Goal: Task Accomplishment & Management: Use online tool/utility

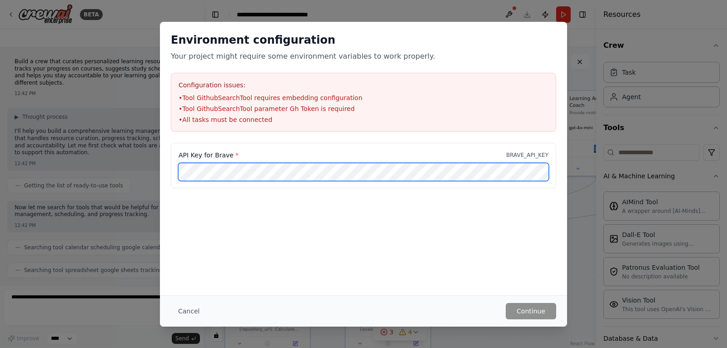
scroll to position [2117, 0]
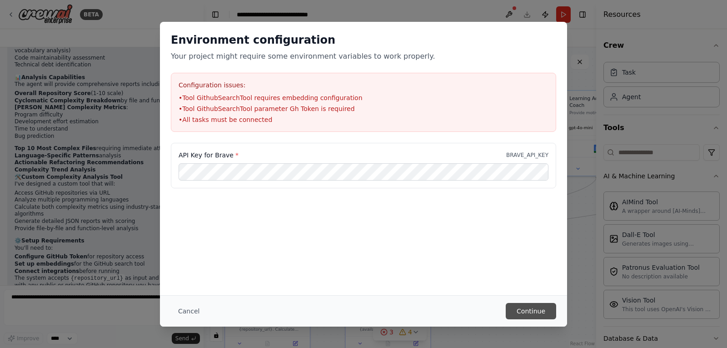
click at [535, 309] on button "Continue" at bounding box center [531, 311] width 50 height 16
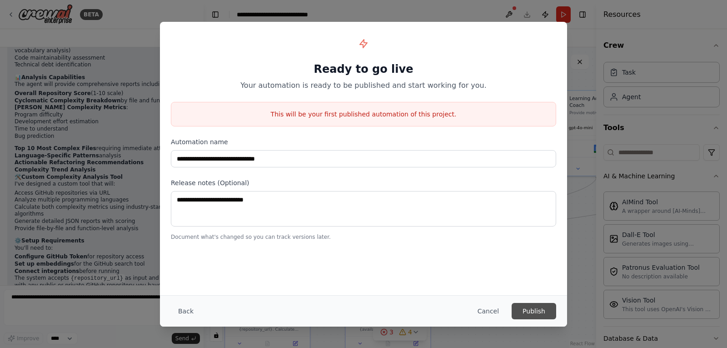
drag, startPoint x: 538, startPoint y: 313, endPoint x: 522, endPoint y: 312, distance: 15.5
click at [537, 313] on button "Publish" at bounding box center [534, 311] width 45 height 16
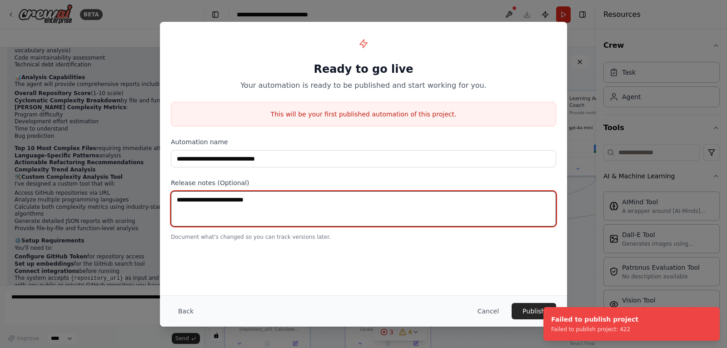
click at [278, 200] on textarea at bounding box center [363, 208] width 385 height 35
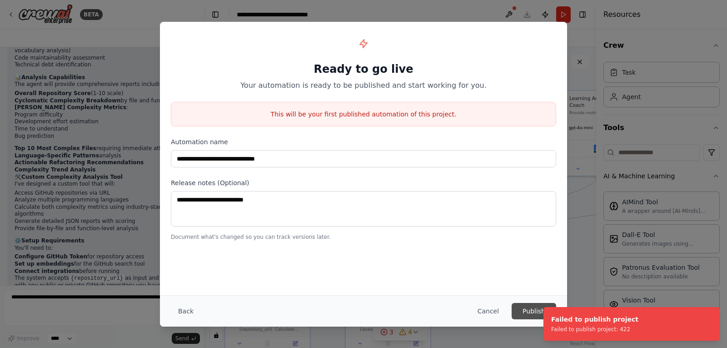
click at [529, 314] on button "Publish" at bounding box center [534, 311] width 45 height 16
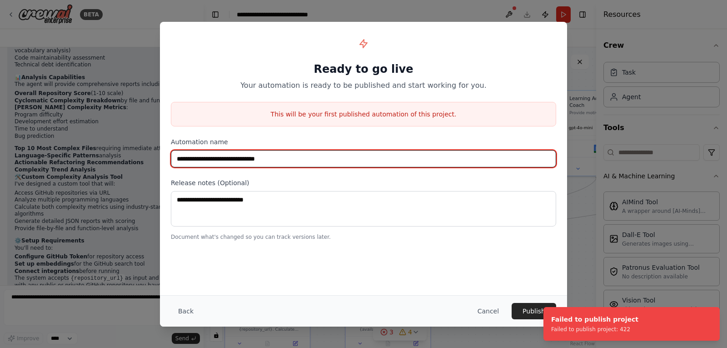
click at [300, 159] on input "**********" at bounding box center [363, 158] width 385 height 17
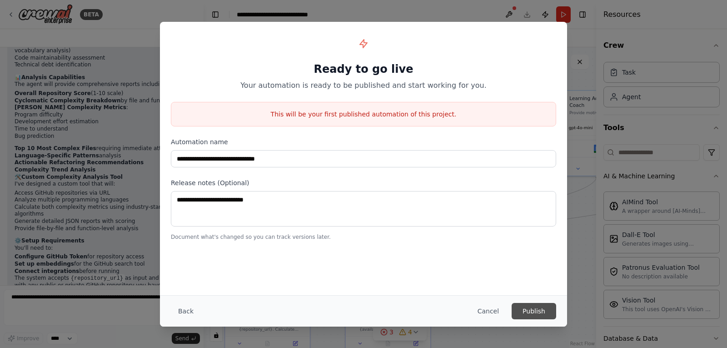
click at [537, 310] on button "Publish" at bounding box center [534, 311] width 45 height 16
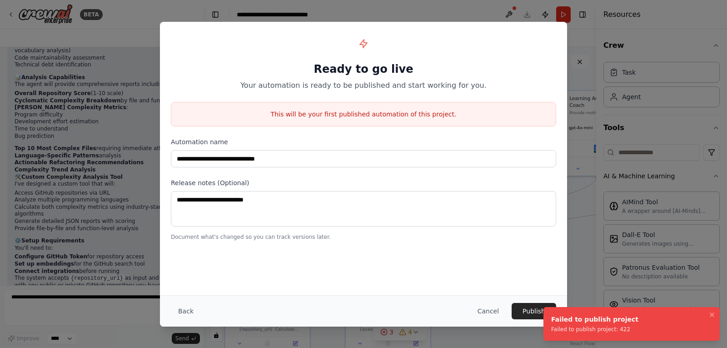
click at [578, 321] on div "Failed to publish project" at bounding box center [594, 318] width 87 height 9
drag, startPoint x: 617, startPoint y: 330, endPoint x: 543, endPoint y: 331, distance: 73.2
click at [543, 331] on li "Failed to publish project Failed to publish project: 422" at bounding box center [631, 324] width 176 height 34
click at [615, 331] on div "Failed to publish project: 422" at bounding box center [594, 328] width 87 height 7
drag, startPoint x: 620, startPoint y: 331, endPoint x: 545, endPoint y: 331, distance: 75.0
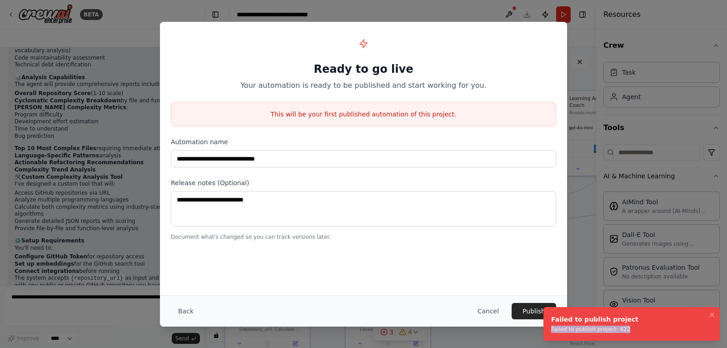
click at [545, 331] on li "Failed to publish project Failed to publish project: 422" at bounding box center [631, 324] width 176 height 34
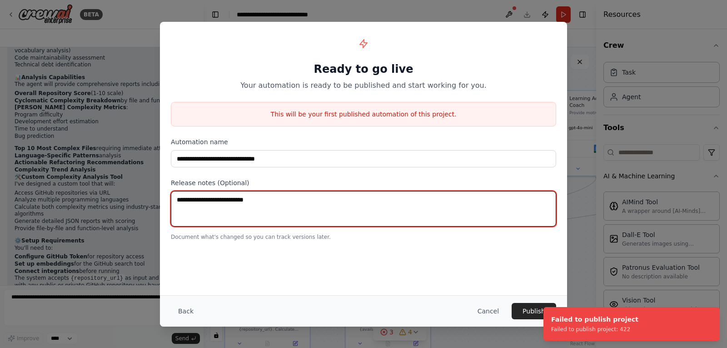
click at [249, 204] on textarea at bounding box center [363, 208] width 385 height 35
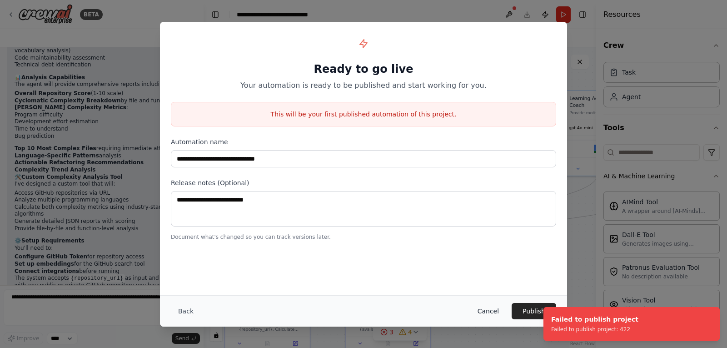
click at [492, 310] on button "Cancel" at bounding box center [488, 311] width 36 height 16
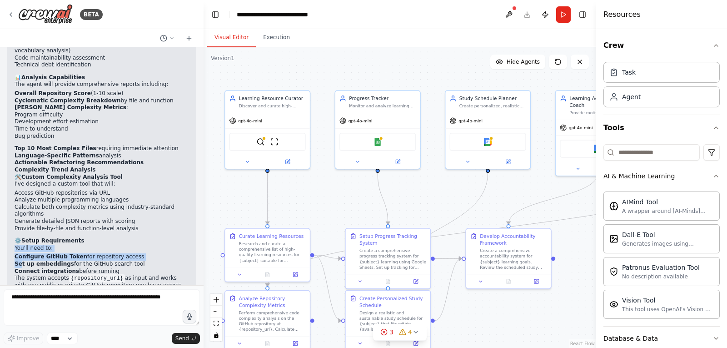
drag, startPoint x: 14, startPoint y: 169, endPoint x: 21, endPoint y: 186, distance: 18.1
click at [21, 186] on div "Perfect! I've created your GitHub Code Complexity Analyzer with a specialized a…" at bounding box center [101, 136] width 189 height 348
click at [60, 268] on strong "Connect integrations" at bounding box center [47, 271] width 65 height 6
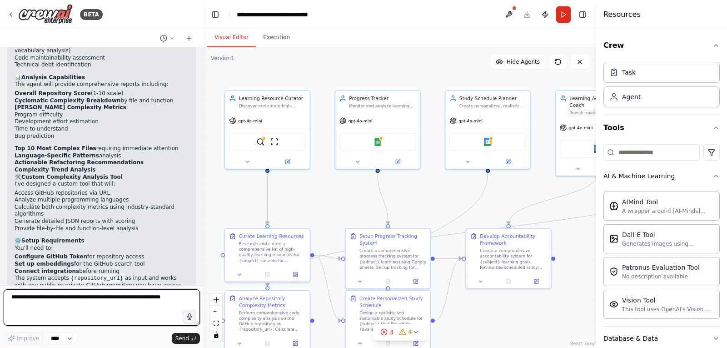
click at [87, 303] on textarea at bounding box center [102, 307] width 196 height 36
click at [69, 300] on textarea at bounding box center [102, 307] width 196 height 36
click at [170, 38] on icon at bounding box center [171, 37] width 5 height 5
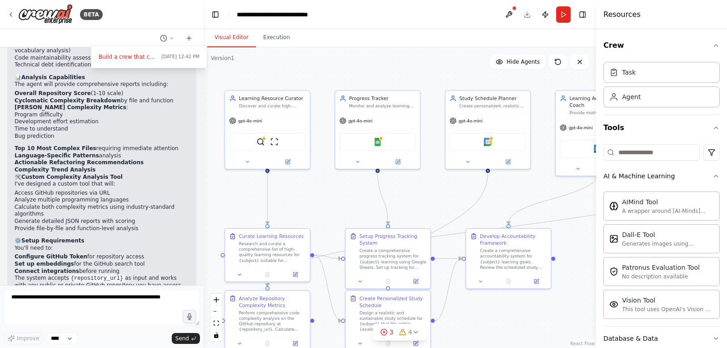
click at [141, 8] on div at bounding box center [102, 174] width 204 height 348
click at [276, 41] on button "Execution" at bounding box center [276, 37] width 41 height 19
click at [228, 41] on button "Visual Editor" at bounding box center [231, 37] width 49 height 19
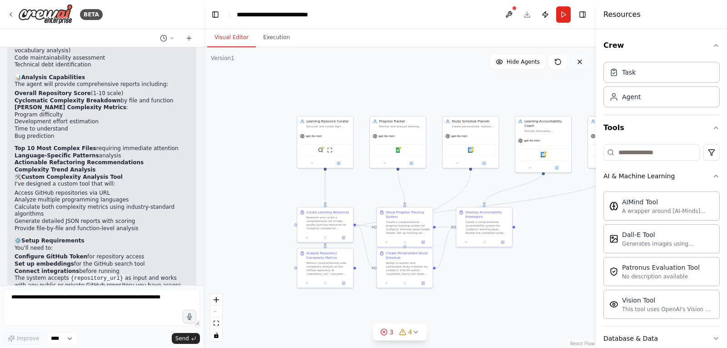
click at [583, 61] on icon at bounding box center [579, 61] width 7 height 7
click at [579, 66] on button at bounding box center [580, 62] width 18 height 15
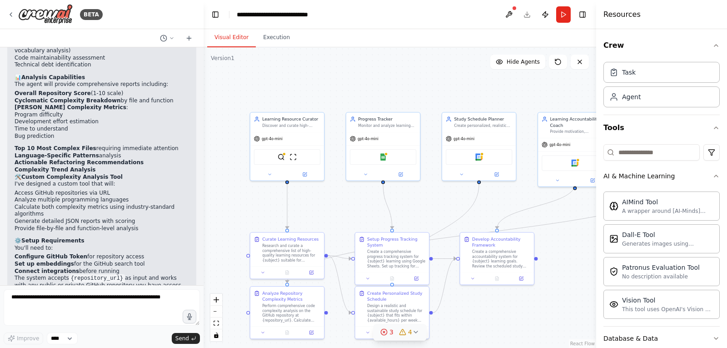
click at [386, 332] on icon at bounding box center [383, 331] width 7 height 7
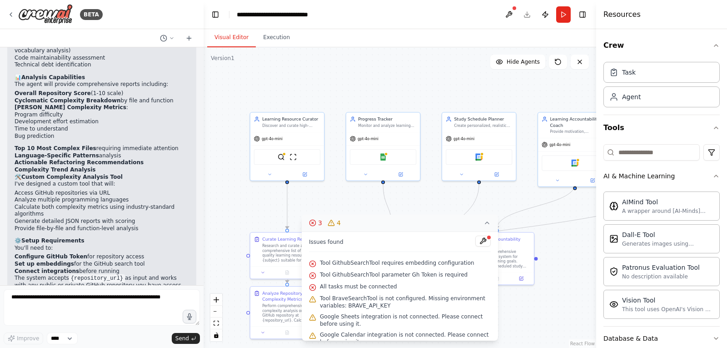
click at [337, 222] on span "4" at bounding box center [339, 222] width 4 height 9
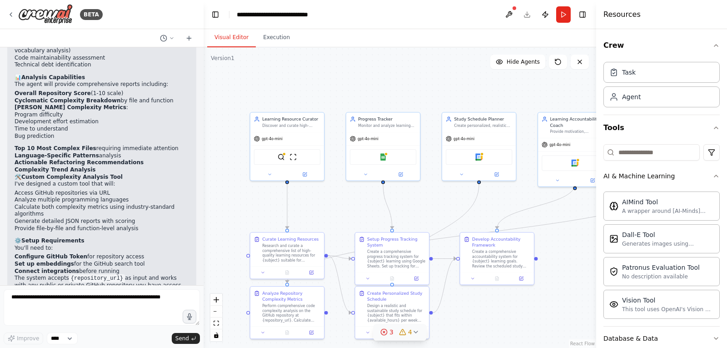
click at [414, 331] on icon at bounding box center [415, 331] width 7 height 7
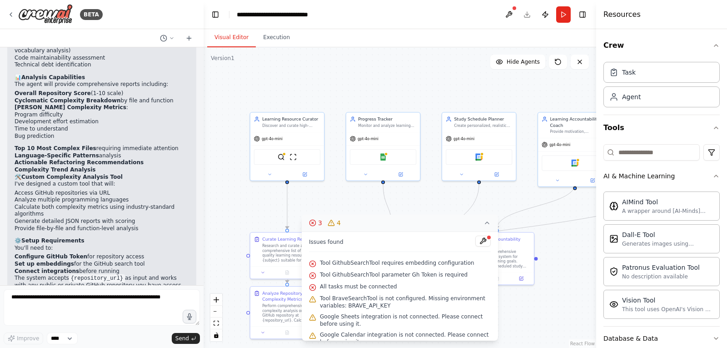
scroll to position [28, 0]
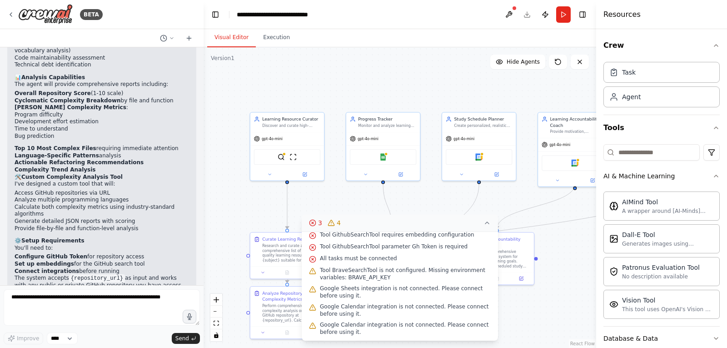
click at [384, 276] on span "Tool BraveSearchTool is not configured. Missing environment variables: BRAVE_AP…" at bounding box center [405, 273] width 171 height 15
click at [330, 275] on span "Tool BraveSearchTool is not configured. Missing environment variables: BRAVE_AP…" at bounding box center [405, 273] width 171 height 15
click at [336, 290] on span "Google Sheets integration is not connected. Please connect before using it." at bounding box center [405, 291] width 171 height 15
click at [319, 224] on span "3" at bounding box center [320, 222] width 4 height 9
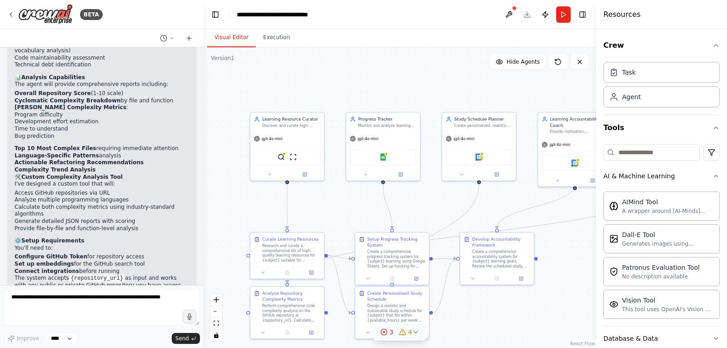
click at [389, 329] on div "3" at bounding box center [386, 331] width 13 height 9
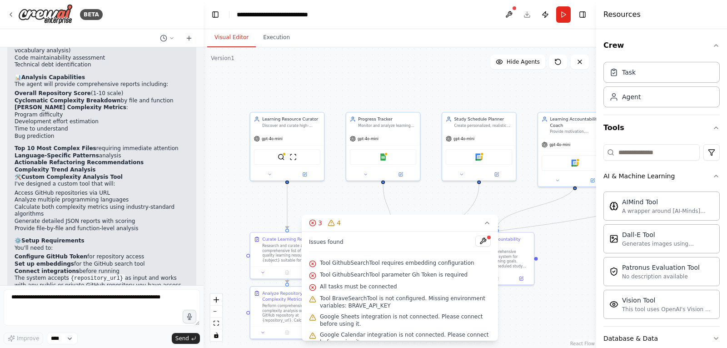
click at [334, 263] on span "Tool GithubSearchTool requires embedding configuration" at bounding box center [397, 262] width 154 height 7
click at [475, 239] on button at bounding box center [482, 240] width 15 height 11
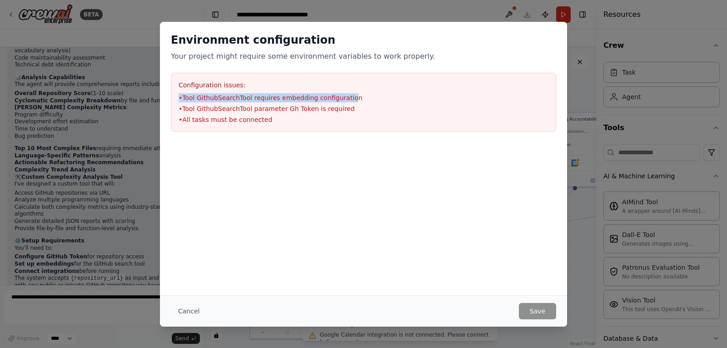
drag, startPoint x: 178, startPoint y: 96, endPoint x: 354, endPoint y: 99, distance: 175.9
click at [348, 100] on div "Configuration issues: • Tool GithubSearchTool requires embedding configuration …" at bounding box center [363, 102] width 385 height 59
click at [358, 99] on li "• Tool GithubSearchTool requires embedding configuration" at bounding box center [364, 97] width 370 height 9
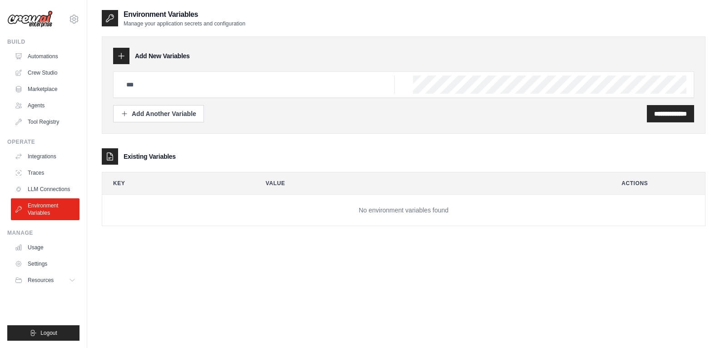
click at [125, 55] on icon at bounding box center [121, 55] width 9 height 9
click at [157, 85] on input "text" at bounding box center [258, 84] width 274 height 18
type input "******"
drag, startPoint x: 659, startPoint y: 117, endPoint x: 636, endPoint y: 116, distance: 23.6
click at [658, 117] on input "**********" at bounding box center [670, 113] width 33 height 9
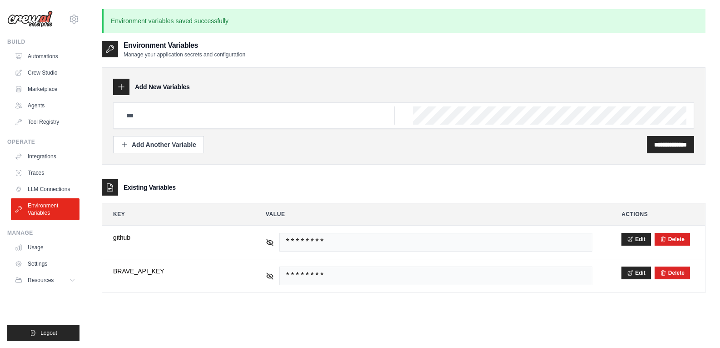
type input "******"
click at [46, 191] on link "LLM Connections" at bounding box center [46, 189] width 69 height 15
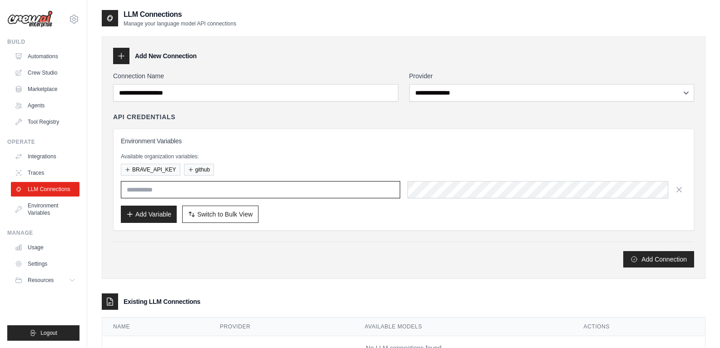
type input "******"
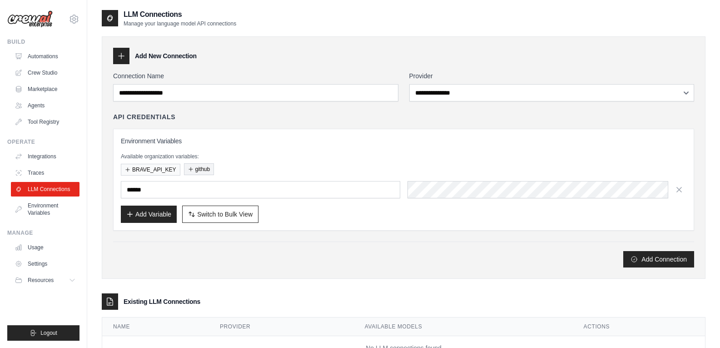
click at [201, 171] on button "github" at bounding box center [199, 169] width 30 height 12
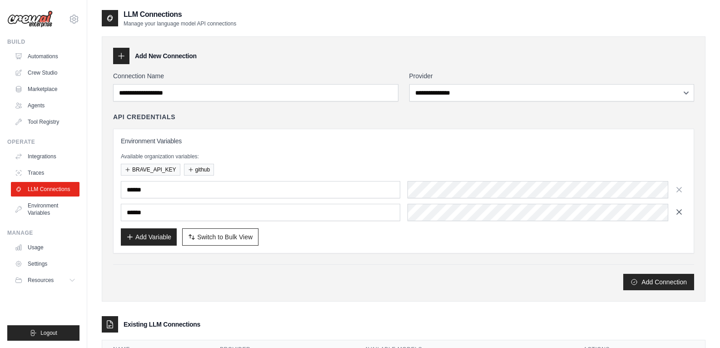
click at [677, 212] on icon "button" at bounding box center [679, 211] width 9 height 9
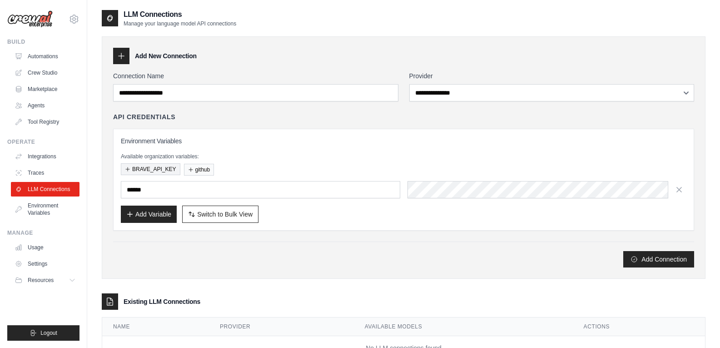
click at [140, 168] on button "BRAVE_API_KEY" at bounding box center [151, 169] width 60 height 12
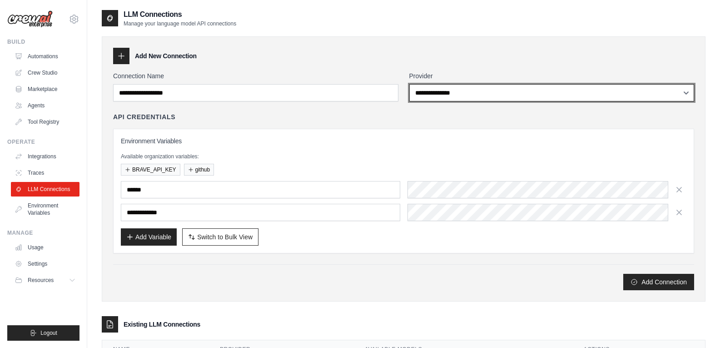
click at [459, 95] on select "**********" at bounding box center [551, 92] width 285 height 17
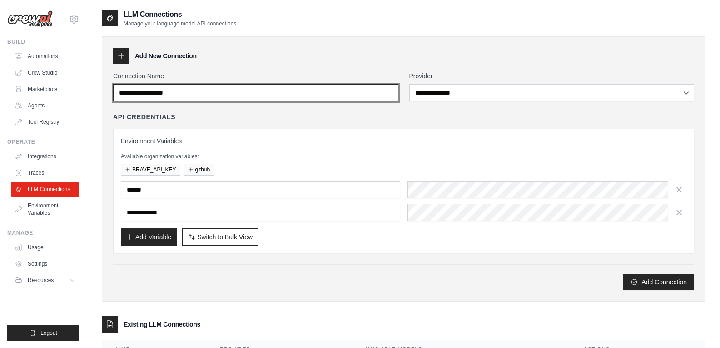
click at [266, 94] on input "Connection Name" at bounding box center [255, 92] width 285 height 17
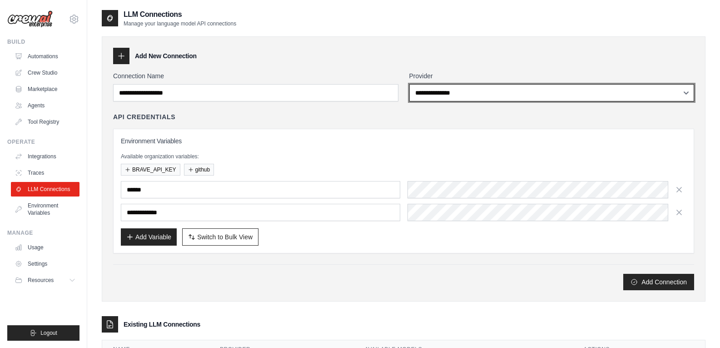
click at [472, 88] on select "**********" at bounding box center [551, 92] width 285 height 17
click at [463, 92] on select "**********" at bounding box center [551, 92] width 285 height 17
click at [462, 92] on select "**********" at bounding box center [551, 92] width 285 height 17
select select "******"
click at [409, 84] on select "**********" at bounding box center [551, 92] width 285 height 17
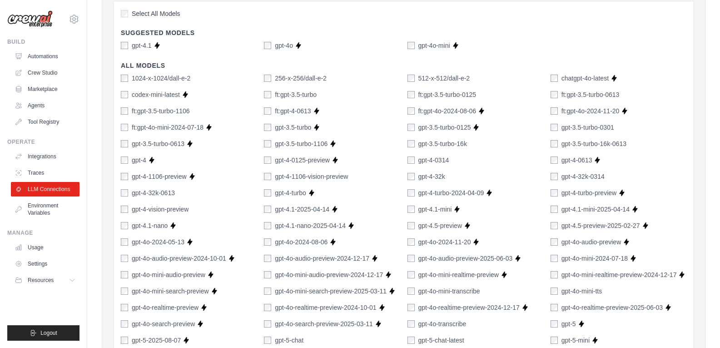
scroll to position [151, 0]
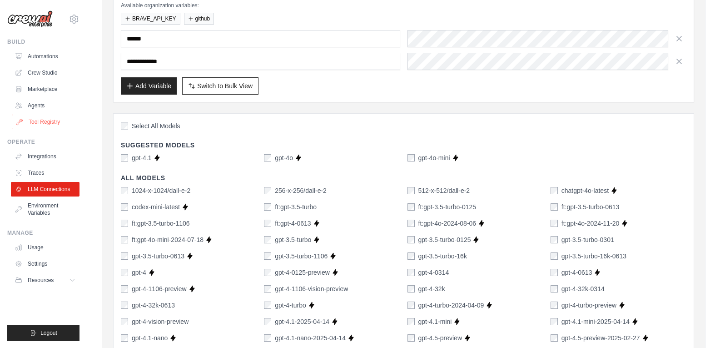
click at [51, 120] on link "Tool Registry" at bounding box center [46, 122] width 69 height 15
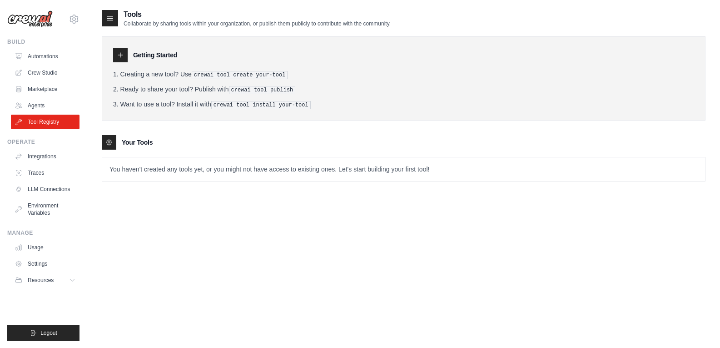
click at [159, 164] on p "You haven't created any tools yet, or you might not have access to existing one…" at bounding box center [403, 169] width 603 height 24
click at [46, 89] on link "Marketplace" at bounding box center [46, 89] width 69 height 15
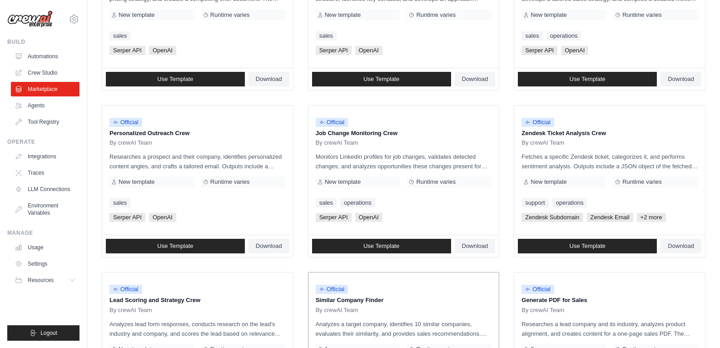
scroll to position [494, 0]
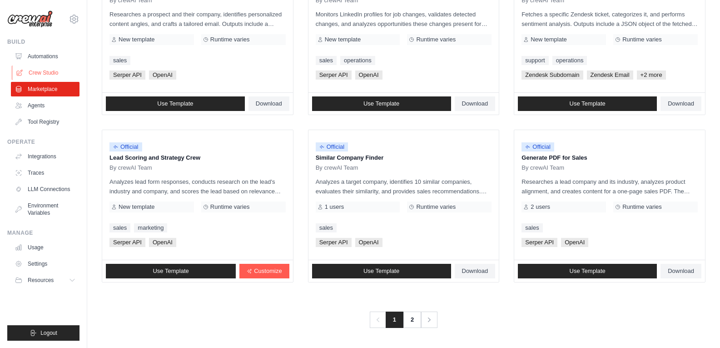
click at [40, 65] on link "Crew Studio" at bounding box center [46, 72] width 69 height 15
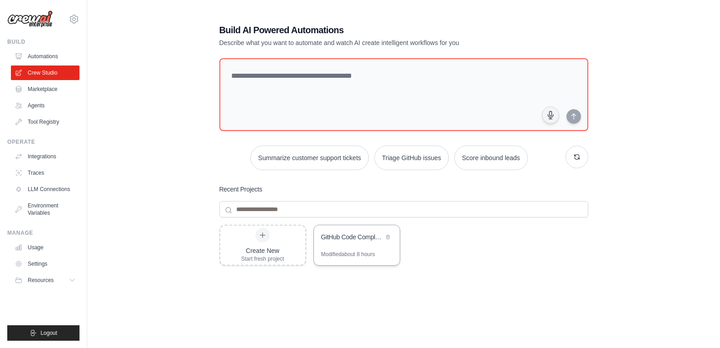
click at [361, 237] on div "GitHub Code Complexity Analyzer" at bounding box center [352, 236] width 62 height 9
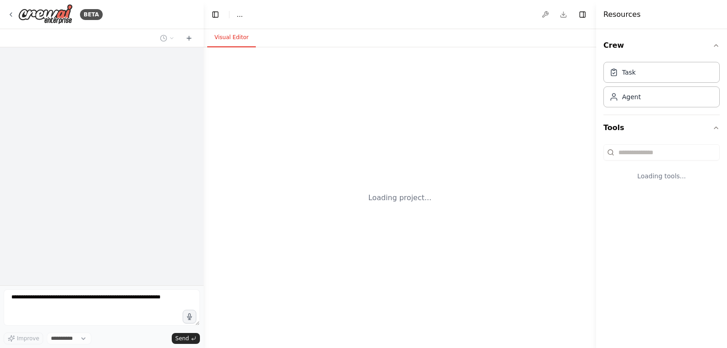
select select "****"
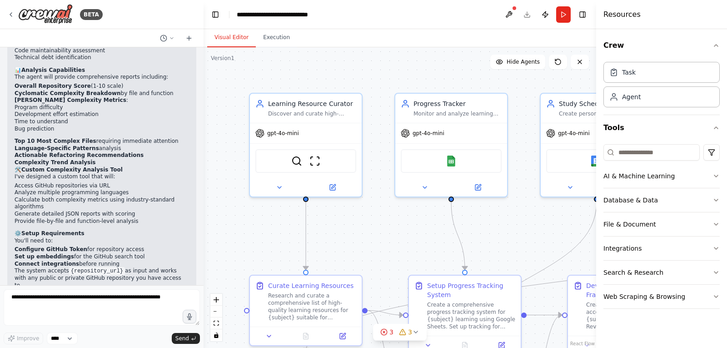
scroll to position [2117, 0]
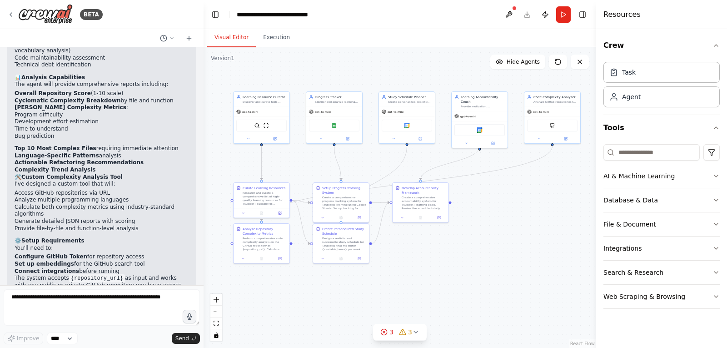
drag, startPoint x: 390, startPoint y: 214, endPoint x: 311, endPoint y: 173, distance: 89.0
click at [311, 173] on div ".deletable-edge-delete-btn { width: 20px; height: 20px; border: 0px solid #ffff…" at bounding box center [400, 197] width 393 height 300
click at [553, 145] on div ".deletable-edge-delete-btn { width: 20px; height: 20px; border: 0px solid #ffff…" at bounding box center [400, 197] width 393 height 300
click at [538, 137] on icon at bounding box center [539, 138] width 4 height 4
click at [591, 218] on icon at bounding box center [593, 216] width 4 height 4
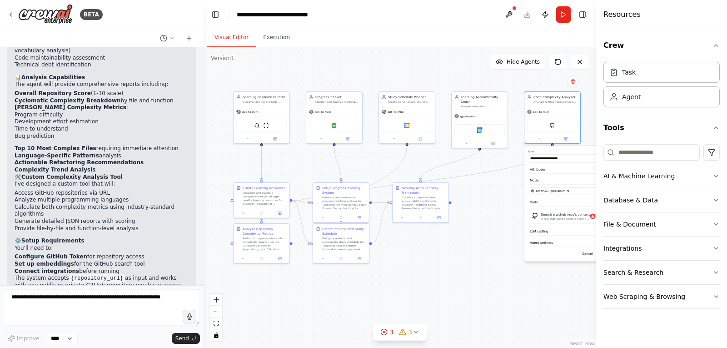
click at [594, 220] on button "Toggle Sidebar" at bounding box center [596, 174] width 7 height 348
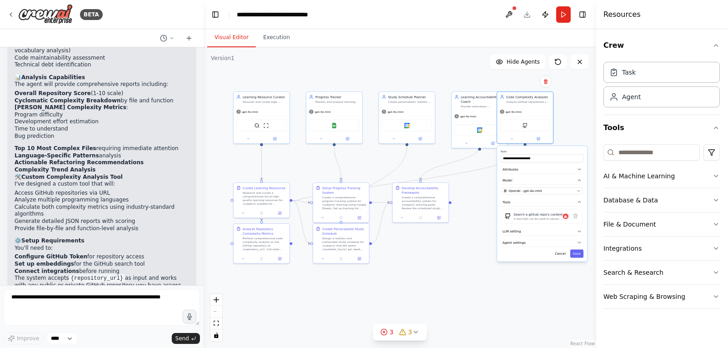
drag, startPoint x: 559, startPoint y: 151, endPoint x: 533, endPoint y: 151, distance: 26.8
click at [533, 151] on label "Role" at bounding box center [542, 151] width 83 height 4
click at [539, 137] on icon at bounding box center [539, 137] width 2 height 2
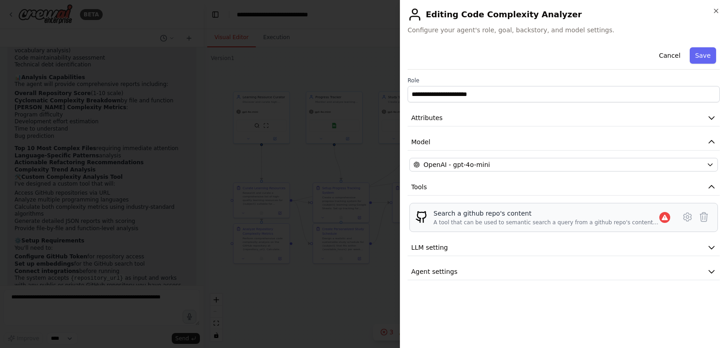
click at [503, 219] on div "A tool that can be used to semantic search a query from a github repo's content…" at bounding box center [546, 222] width 226 height 7
click at [688, 217] on icon at bounding box center [687, 216] width 11 height 11
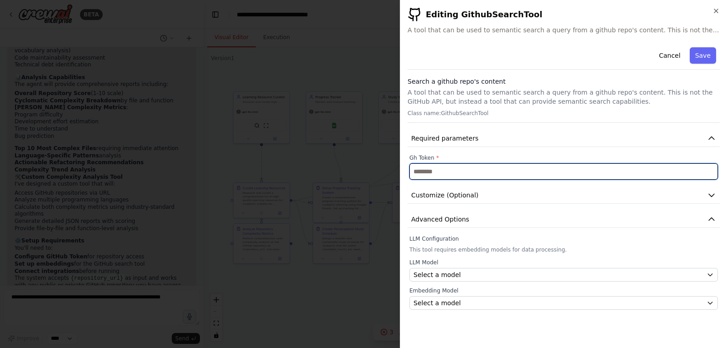
click at [467, 169] on input "text" at bounding box center [563, 171] width 309 height 16
paste input "**********"
type input "**********"
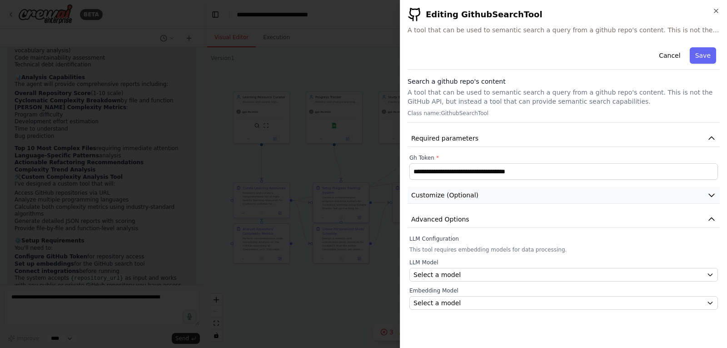
click at [521, 195] on button "Customize (Optional)" at bounding box center [564, 195] width 312 height 17
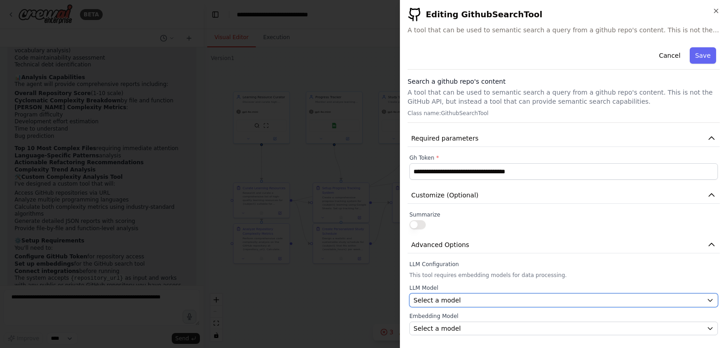
click at [483, 299] on div "Select a model" at bounding box center [558, 299] width 289 height 9
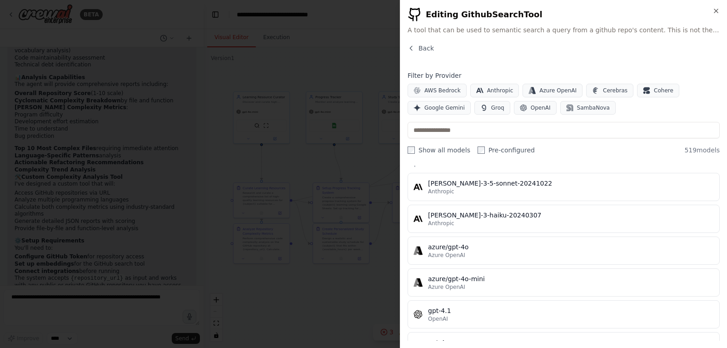
scroll to position [0, 0]
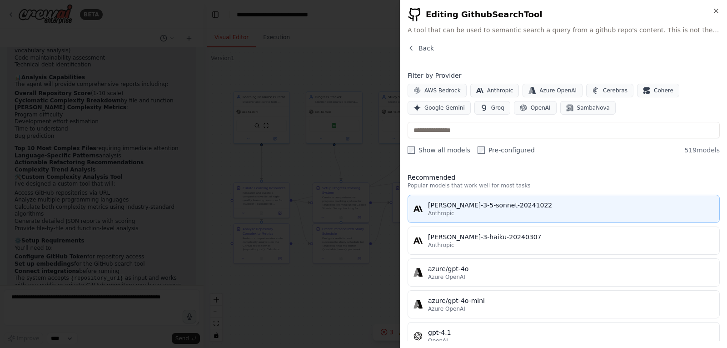
click at [537, 208] on div "claude-3-5-sonnet-20241022" at bounding box center [571, 204] width 286 height 9
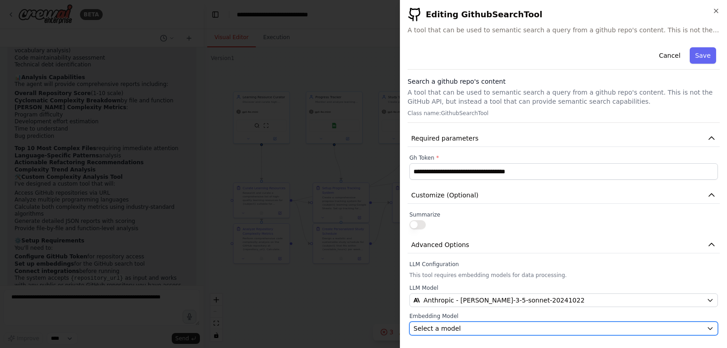
click at [459, 325] on div "Select a model" at bounding box center [558, 328] width 289 height 9
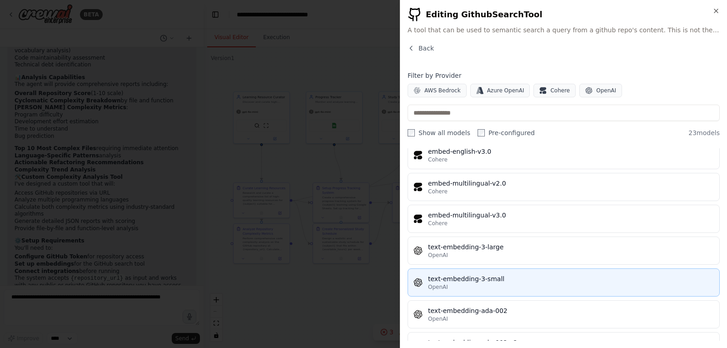
scroll to position [572, 0]
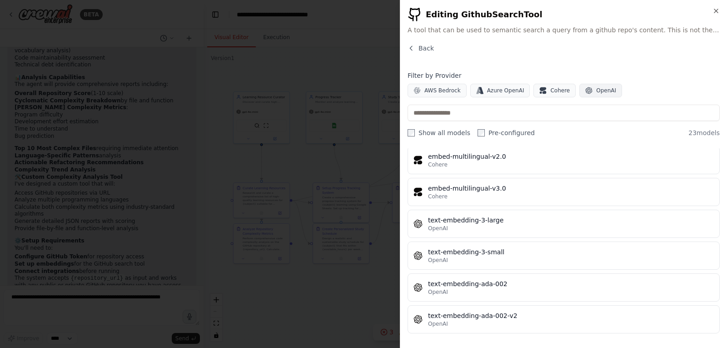
click at [596, 90] on span "OpenAI" at bounding box center [606, 90] width 20 height 7
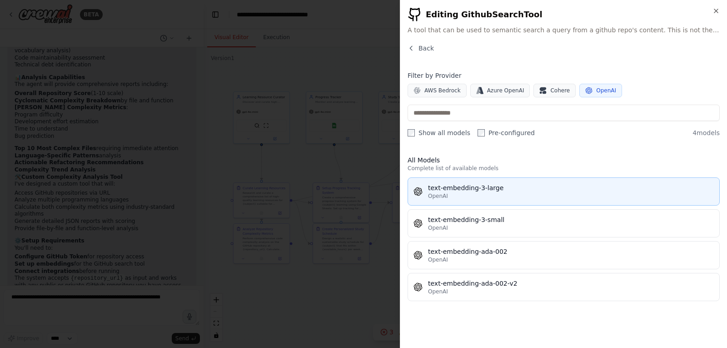
click at [512, 190] on div "text-embedding-3-large" at bounding box center [571, 187] width 286 height 9
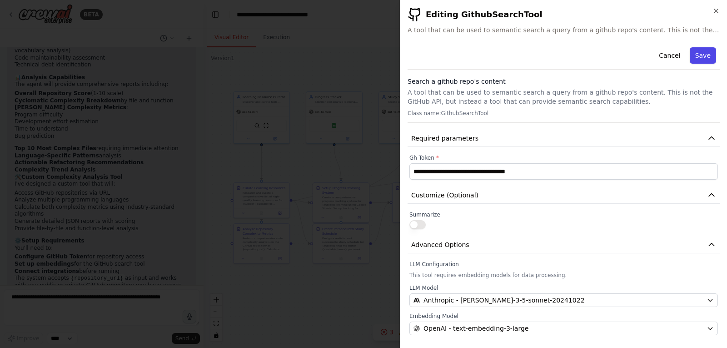
click at [705, 54] on button "Save" at bounding box center [703, 55] width 26 height 16
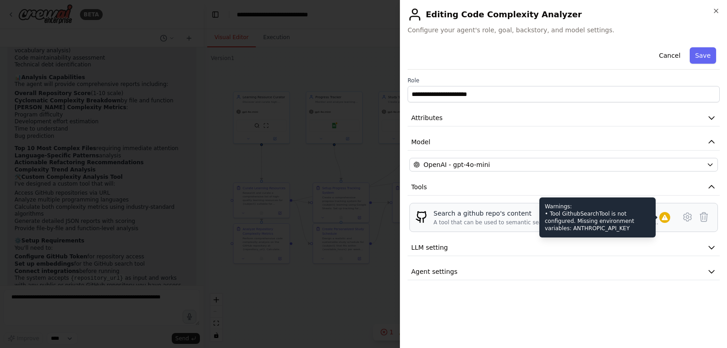
click at [664, 216] on icon at bounding box center [665, 216] width 6 height 5
click at [580, 229] on div "Warnings: • Tool GithubSearchTool is not configured. Missing environment variab…" at bounding box center [597, 217] width 116 height 40
click at [567, 218] on div "Warnings: • Tool GithubSearchTool is not configured. Missing environment variab…" at bounding box center [597, 217] width 116 height 40
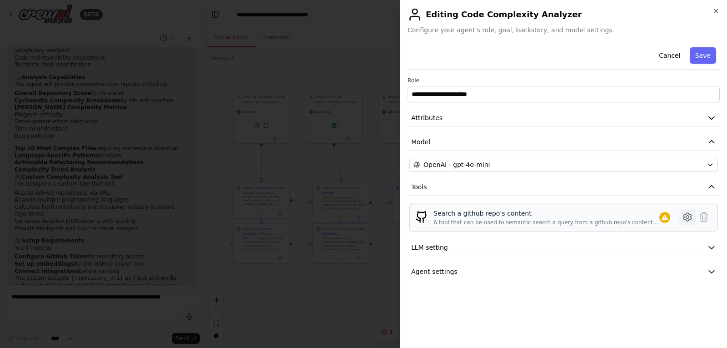
click at [688, 214] on icon at bounding box center [687, 216] width 11 height 11
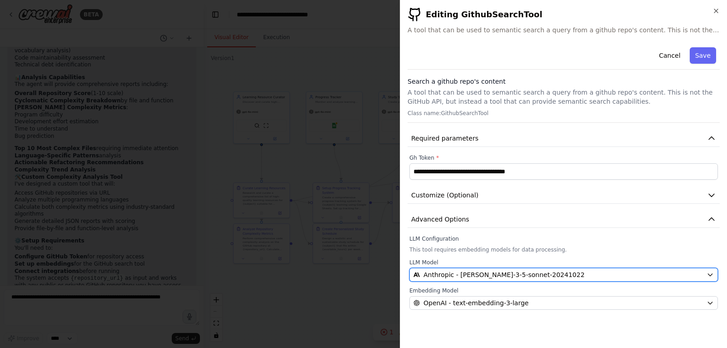
click at [581, 274] on div "Anthropic - claude-3-5-sonnet-20241022" at bounding box center [558, 274] width 289 height 9
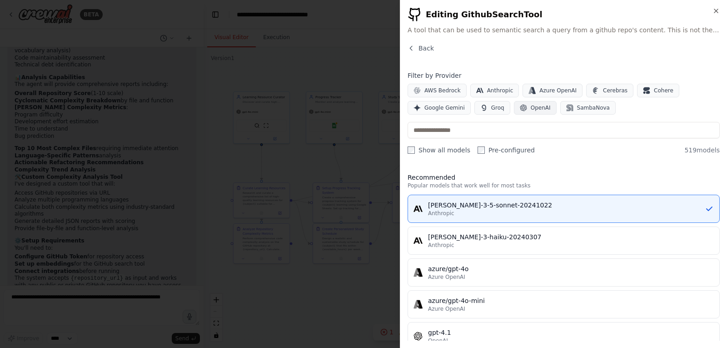
click at [531, 109] on span "OpenAI" at bounding box center [541, 107] width 20 height 7
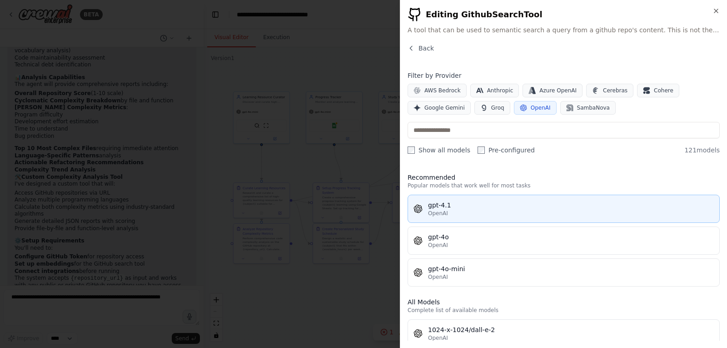
click at [476, 209] on div "OpenAI" at bounding box center [571, 212] width 286 height 7
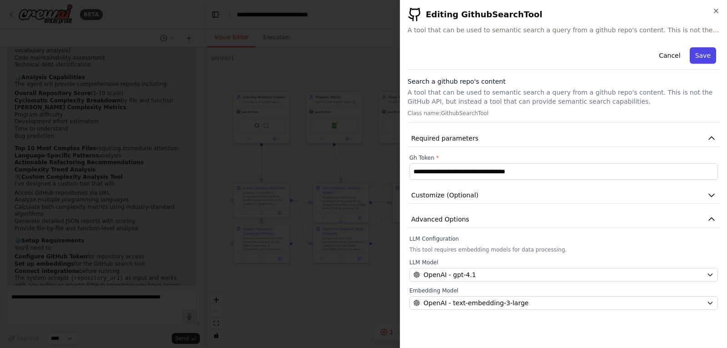
click at [704, 56] on button "Save" at bounding box center [703, 55] width 26 height 16
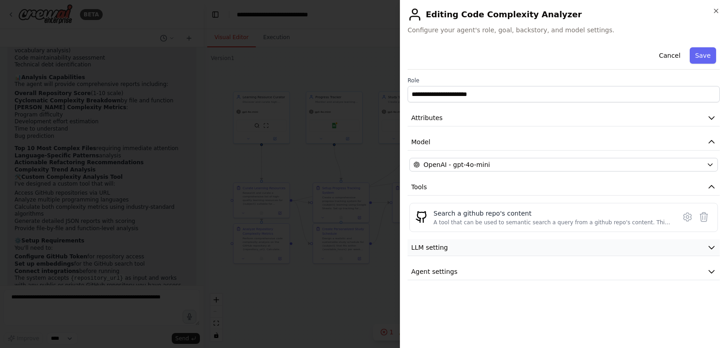
click at [709, 247] on icon "button" at bounding box center [711, 247] width 5 height 3
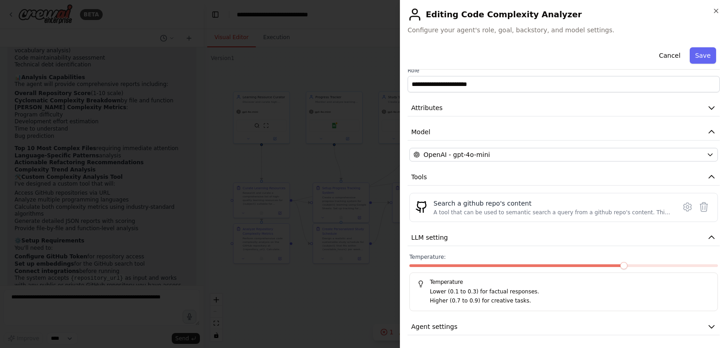
scroll to position [12, 0]
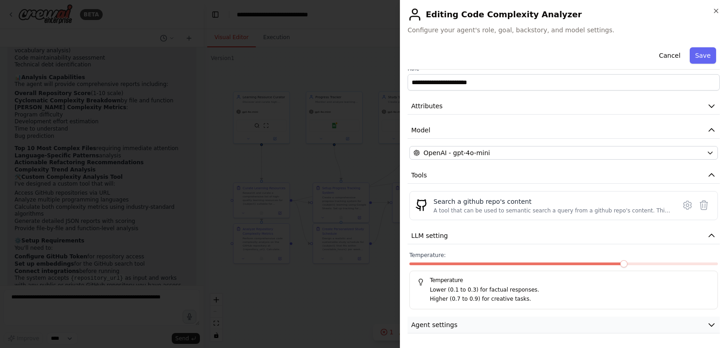
click at [707, 321] on icon "button" at bounding box center [711, 324] width 9 height 9
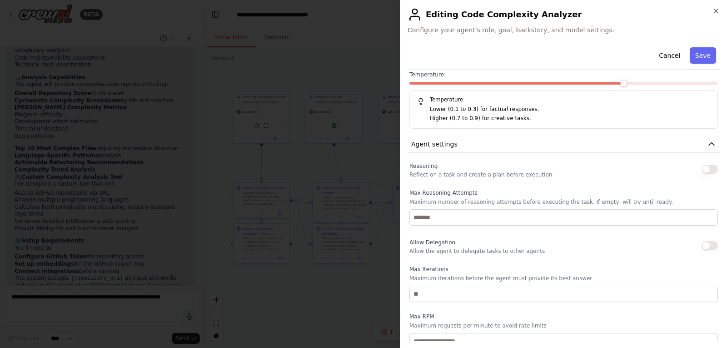
scroll to position [194, 0]
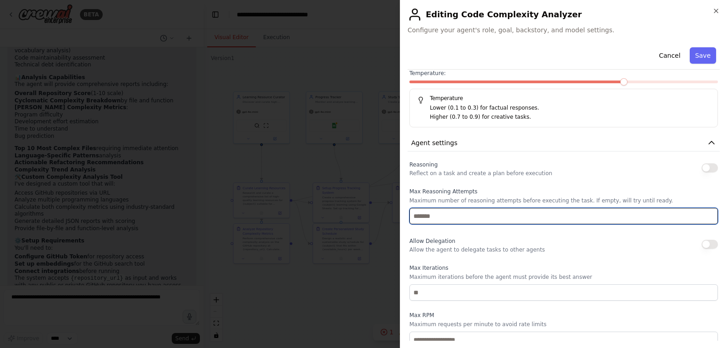
click at [610, 219] on input "number" at bounding box center [563, 216] width 309 height 16
click at [609, 219] on input "number" at bounding box center [563, 216] width 309 height 16
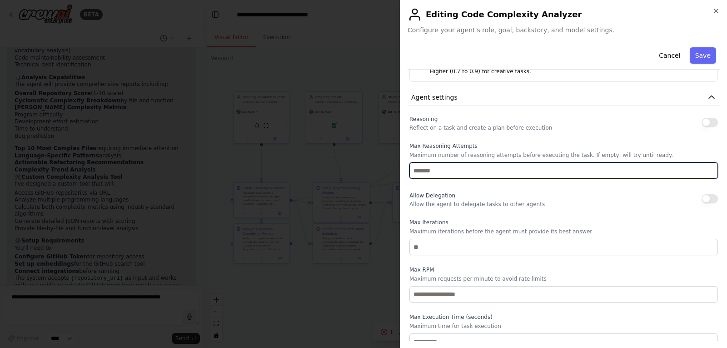
scroll to position [248, 0]
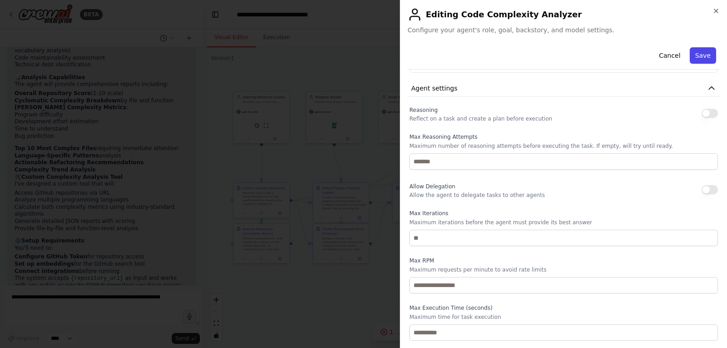
click at [696, 57] on button "Save" at bounding box center [703, 55] width 26 height 16
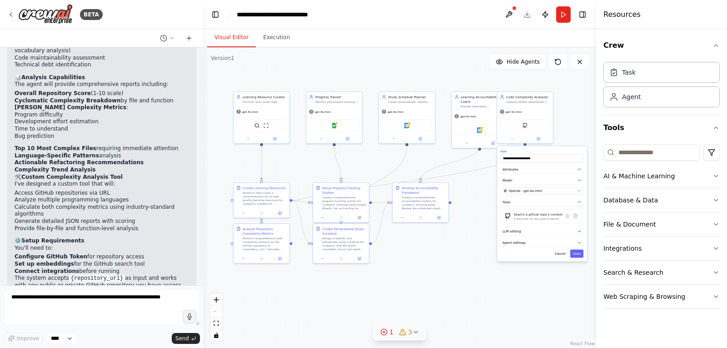
click at [385, 330] on icon at bounding box center [383, 331] width 7 height 7
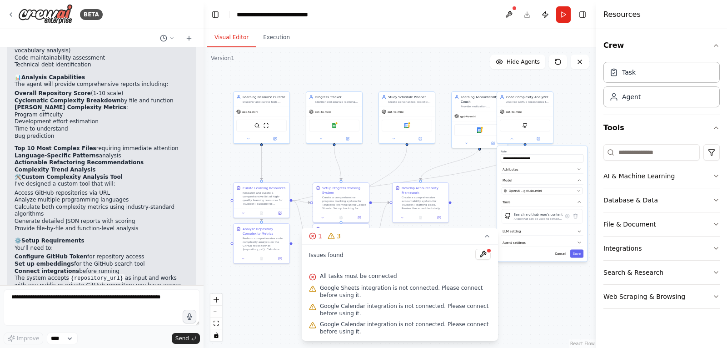
click at [382, 275] on span "All tasks must be connected" at bounding box center [358, 275] width 77 height 7
click at [488, 251] on div at bounding box center [488, 250] width 5 height 5
click at [483, 251] on button at bounding box center [482, 254] width 15 height 11
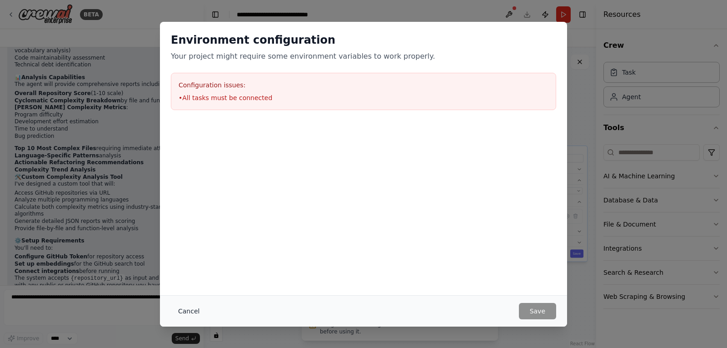
click at [192, 308] on button "Cancel" at bounding box center [189, 311] width 36 height 16
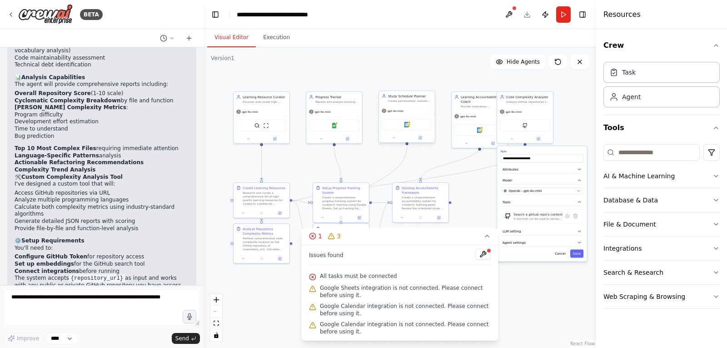
click at [392, 135] on div at bounding box center [407, 137] width 56 height 9
click at [394, 138] on icon at bounding box center [394, 137] width 2 height 1
click at [431, 80] on button at bounding box center [428, 81] width 12 height 12
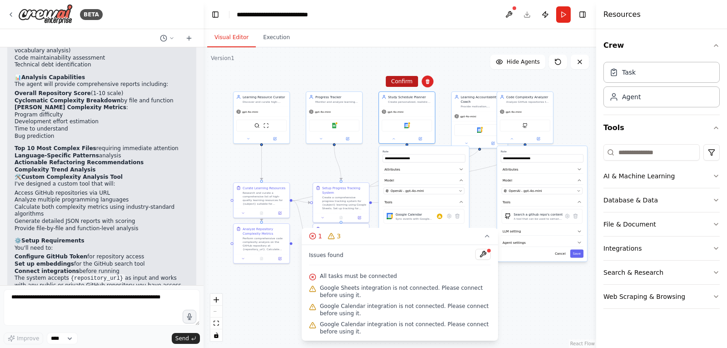
click at [404, 83] on button "Confirm" at bounding box center [402, 81] width 32 height 11
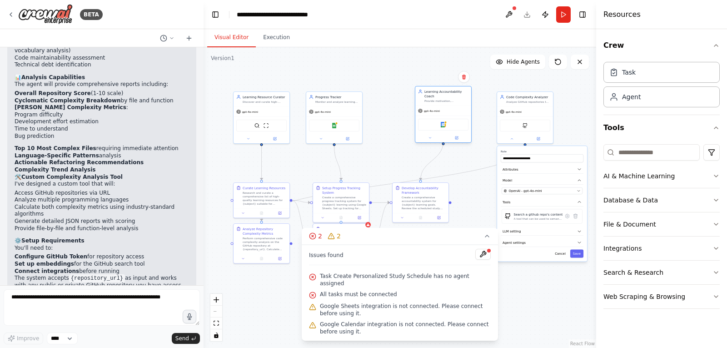
drag, startPoint x: 481, startPoint y: 101, endPoint x: 443, endPoint y: 98, distance: 38.8
click at [443, 99] on div "Provide motivation, accountability, and guidance to help learners stay committe…" at bounding box center [446, 101] width 44 height 4
click at [463, 78] on icon at bounding box center [463, 76] width 5 height 5
click at [436, 79] on button "Confirm" at bounding box center [438, 76] width 32 height 11
click at [344, 76] on div ".deletable-edge-delete-btn { width: 20px; height: 20px; border: 0px solid #ffff…" at bounding box center [400, 197] width 393 height 300
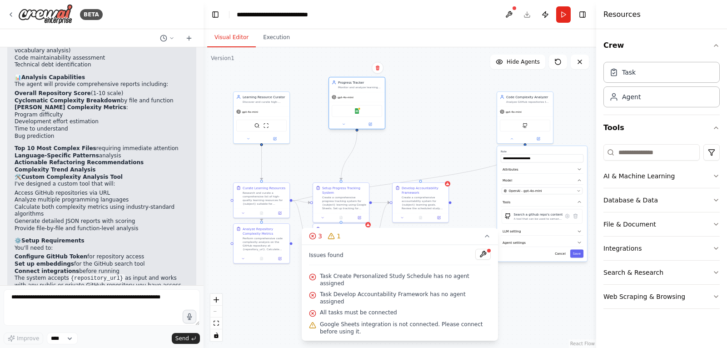
drag, startPoint x: 345, startPoint y: 104, endPoint x: 364, endPoint y: 93, distance: 21.4
click at [364, 93] on div "gpt-4o-mini" at bounding box center [357, 97] width 56 height 10
click at [379, 65] on icon at bounding box center [377, 67] width 5 height 5
click at [353, 64] on button "Confirm" at bounding box center [352, 67] width 32 height 11
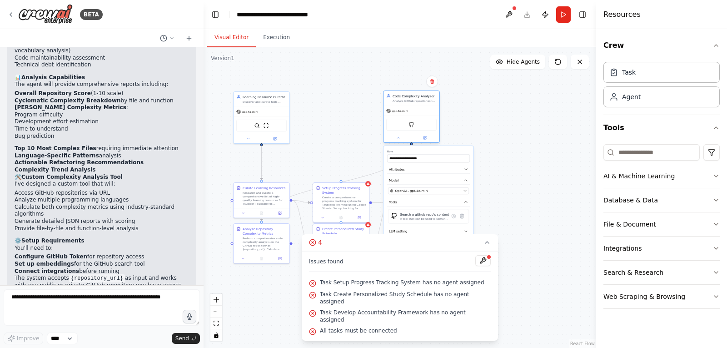
drag, startPoint x: 522, startPoint y: 100, endPoint x: 408, endPoint y: 98, distance: 114.5
click at [408, 98] on div "Code Complexity Analyzer Analyze GitHub repositories to calculate and score cyc…" at bounding box center [415, 98] width 44 height 9
click at [408, 98] on div "Code Complexity Analyzer" at bounding box center [415, 96] width 44 height 5
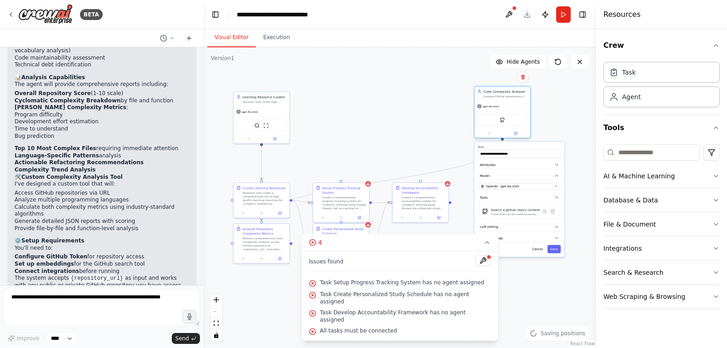
drag, startPoint x: 408, startPoint y: 98, endPoint x: 498, endPoint y: 92, distance: 91.1
click at [498, 92] on div "Code Complexity Analyzer" at bounding box center [505, 91] width 44 height 5
drag, startPoint x: 427, startPoint y: 192, endPoint x: 416, endPoint y: 196, distance: 11.6
click at [416, 196] on div "Develop Accountability Framework" at bounding box center [415, 193] width 44 height 9
click at [432, 178] on icon at bounding box center [431, 177] width 5 height 5
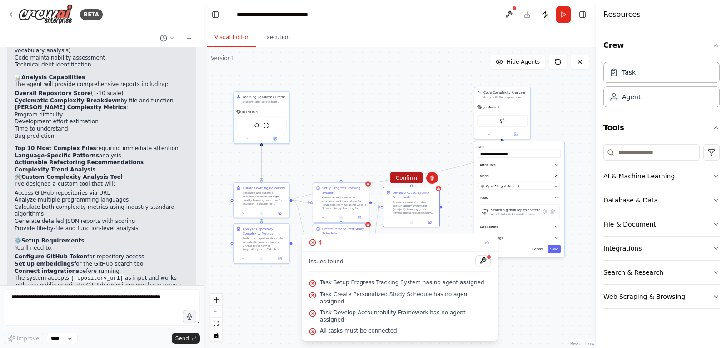
click at [408, 175] on button "Confirm" at bounding box center [406, 177] width 32 height 11
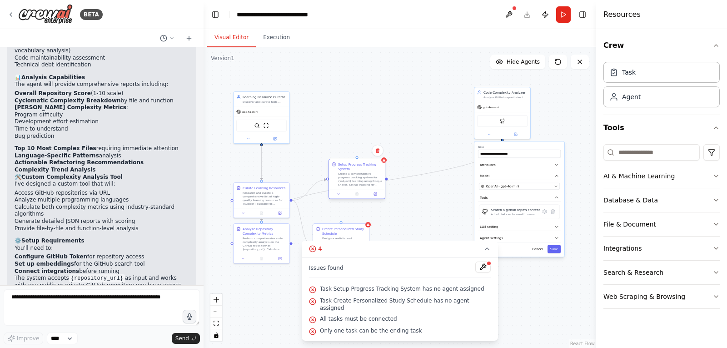
drag, startPoint x: 352, startPoint y: 203, endPoint x: 369, endPoint y: 174, distance: 33.4
click at [369, 174] on div "Create a comprehensive progress tracking system for {subject} learning using Go…" at bounding box center [360, 179] width 44 height 15
click at [378, 144] on icon at bounding box center [378, 146] width 4 height 5
drag, startPoint x: 357, startPoint y: 146, endPoint x: 353, endPoint y: 141, distance: 6.2
click at [356, 146] on button "Confirm" at bounding box center [352, 145] width 32 height 11
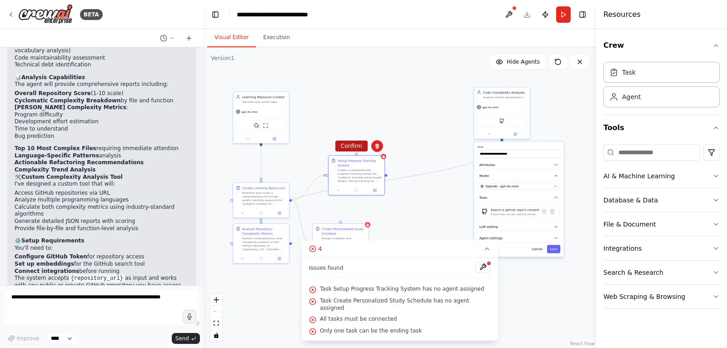
click at [349, 147] on button "Confirm" at bounding box center [351, 145] width 32 height 11
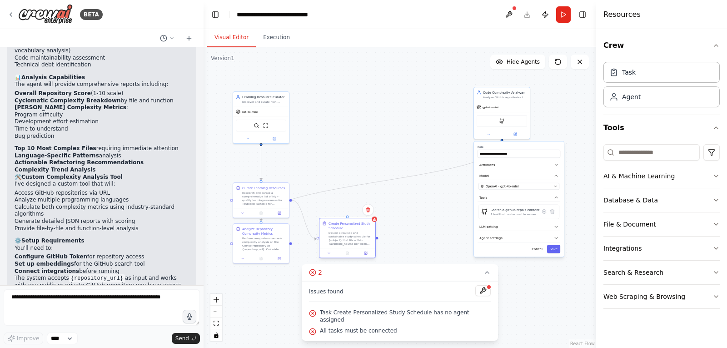
drag, startPoint x: 344, startPoint y: 227, endPoint x: 355, endPoint y: 211, distance: 19.7
click at [355, 218] on div "Create Personalized Study Schedule Design a realistic and sustainable study sch…" at bounding box center [347, 233] width 56 height 30
click at [374, 199] on icon at bounding box center [372, 200] width 5 height 5
click at [373, 201] on icon at bounding box center [372, 199] width 5 height 5
click at [353, 201] on button "Confirm" at bounding box center [347, 199] width 32 height 11
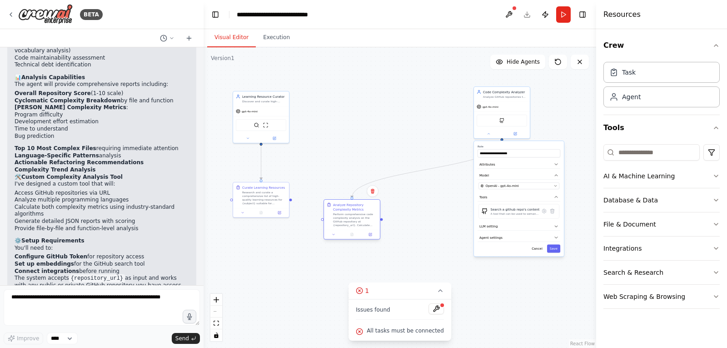
drag, startPoint x: 273, startPoint y: 234, endPoint x: 356, endPoint y: 208, distance: 87.4
click at [356, 208] on div "Analyze Repository Complexity Metrics Perform comprehensive code complexity ana…" at bounding box center [355, 214] width 44 height 25
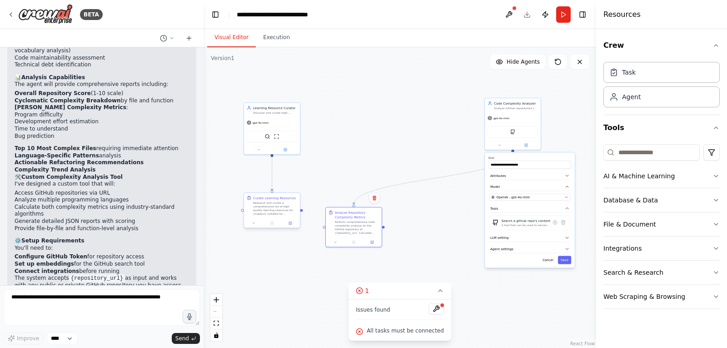
drag, startPoint x: 292, startPoint y: 201, endPoint x: 295, endPoint y: 211, distance: 10.2
click at [301, 212] on div ".deletable-edge-delete-btn { width: 20px; height: 20px; border: 0px solid #ffff…" at bounding box center [400, 197] width 393 height 300
drag, startPoint x: 287, startPoint y: 208, endPoint x: 262, endPoint y: 220, distance: 28.0
click at [259, 217] on div "Research and curate a comprehensive list of high-quality learning resources for…" at bounding box center [246, 216] width 44 height 15
drag, startPoint x: 347, startPoint y: 223, endPoint x: 339, endPoint y: 208, distance: 17.3
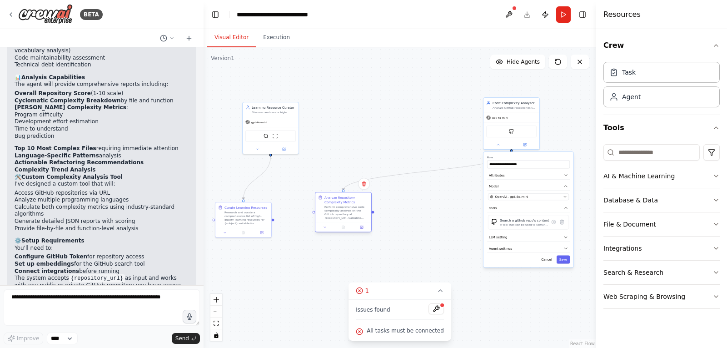
click at [339, 208] on div "Perform comprehensive code complexity analysis on the GitHub repository at {rep…" at bounding box center [346, 212] width 44 height 15
drag, startPoint x: 275, startPoint y: 222, endPoint x: 284, endPoint y: 222, distance: 8.2
click at [284, 222] on div ".deletable-edge-delete-btn { width: 20px; height: 20px; border: 0px solid #ffff…" at bounding box center [400, 197] width 393 height 300
click at [224, 220] on div "Curate Learning Resources Research and curate a comprehensive list of high-qual…" at bounding box center [251, 218] width 57 height 36
click at [283, 221] on div ".deletable-edge-delete-btn { width: 20px; height: 20px; border: 0px solid #ffff…" at bounding box center [400, 197] width 393 height 300
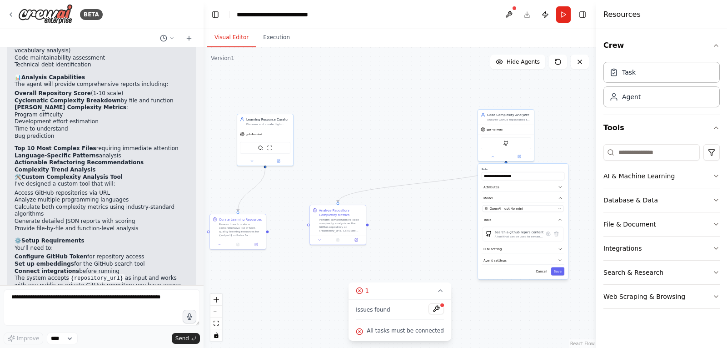
drag, startPoint x: 323, startPoint y: 215, endPoint x: 309, endPoint y: 228, distance: 18.3
click at [309, 228] on div ".deletable-edge-delete-btn { width: 20px; height: 20px; border: 0px solid #ffff…" at bounding box center [400, 197] width 393 height 300
click at [309, 227] on div ".deletable-edge-delete-btn { width: 20px; height: 20px; border: 0px solid #ffff…" at bounding box center [400, 197] width 393 height 300
click at [305, 225] on div ".deletable-edge-delete-btn { width: 20px; height: 20px; border: 0px solid #ffff…" at bounding box center [400, 197] width 393 height 300
click at [309, 225] on div "Analyze Repository Complexity Metrics Perform comprehensive code complexity ana…" at bounding box center [337, 223] width 57 height 40
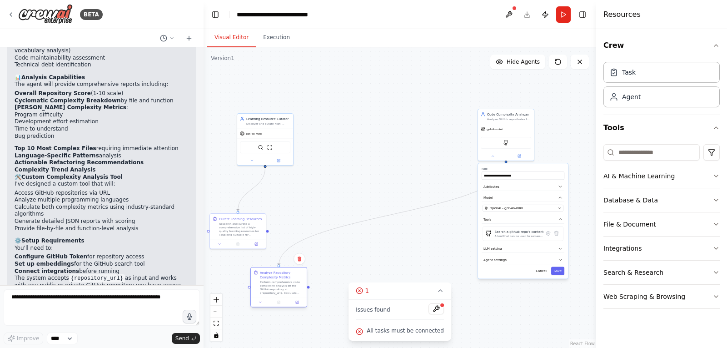
drag, startPoint x: 345, startPoint y: 219, endPoint x: 280, endPoint y: 286, distance: 93.8
click at [280, 286] on div "Perform comprehensive code complexity analysis on the GitHub repository at {rep…" at bounding box center [282, 287] width 44 height 15
drag, startPoint x: 280, startPoint y: 286, endPoint x: 292, endPoint y: 269, distance: 21.2
click at [279, 285] on div "Perform comprehensive code complexity analysis on the GitHub repository at {rep…" at bounding box center [277, 292] width 44 height 15
drag, startPoint x: 335, startPoint y: 229, endPoint x: 336, endPoint y: 209, distance: 20.9
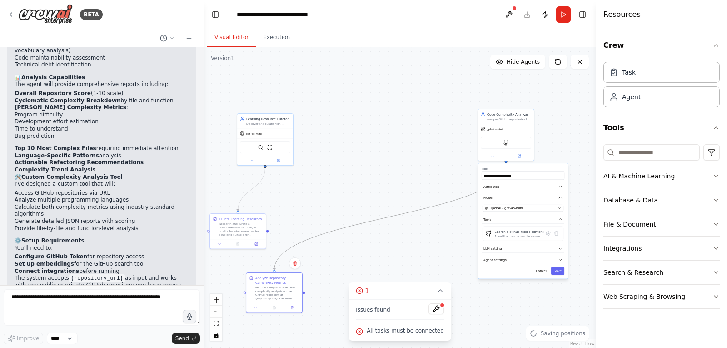
click at [336, 209] on div ".deletable-edge-delete-btn { width: 20px; height: 20px; border: 0px solid #ffff…" at bounding box center [400, 197] width 393 height 300
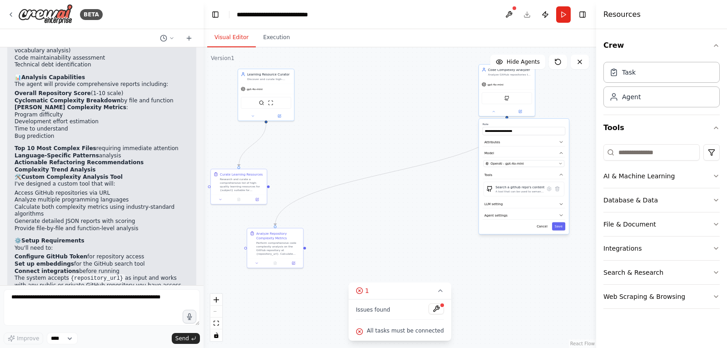
drag, startPoint x: 361, startPoint y: 188, endPoint x: 385, endPoint y: 151, distance: 44.4
click at [362, 151] on div ".deletable-edge-delete-btn { width: 20px; height: 20px; border: 0px solid #ffff…" at bounding box center [400, 197] width 393 height 300
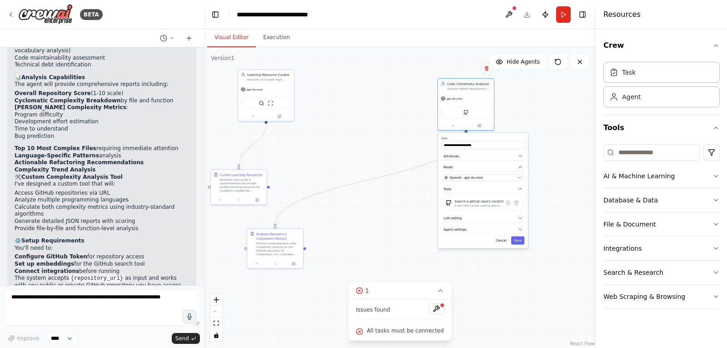
drag, startPoint x: 535, startPoint y: 120, endPoint x: 496, endPoint y: 136, distance: 41.6
click at [496, 136] on div "**********" at bounding box center [483, 190] width 90 height 115
click at [429, 305] on button at bounding box center [435, 308] width 15 height 11
click at [433, 310] on div at bounding box center [435, 309] width 15 height 12
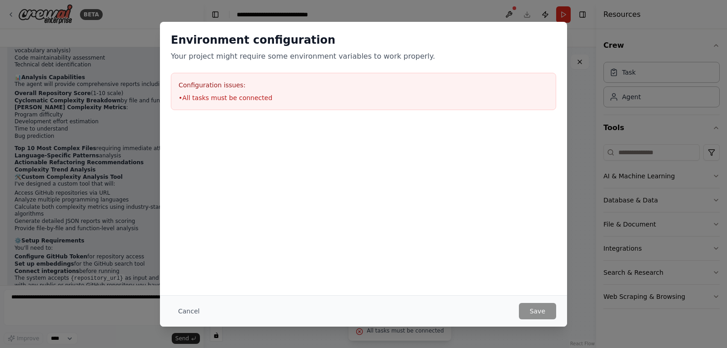
click at [430, 307] on div "Cancel Save" at bounding box center [363, 311] width 385 height 16
click at [186, 311] on button "Cancel" at bounding box center [189, 311] width 36 height 16
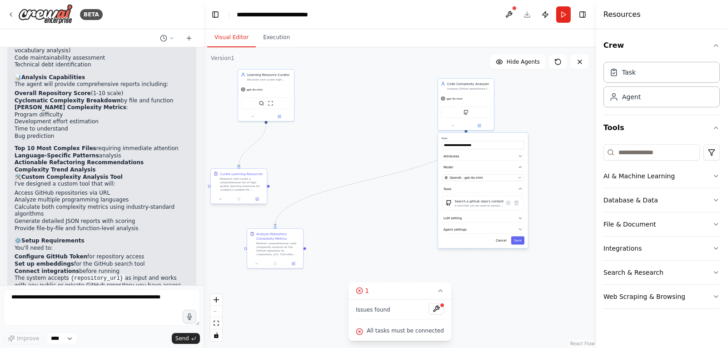
click at [254, 184] on div "Research and curate a comprehensive list of high-quality learning resources for…" at bounding box center [242, 184] width 44 height 15
click at [263, 135] on icon "Edge from c554c2a1-a17a-4cb9-ab87-7b005e615d2c to 997509ee-a231-4ea3-84a3-a18f9…" at bounding box center [252, 145] width 27 height 43
drag, startPoint x: 263, startPoint y: 135, endPoint x: 253, endPoint y: 146, distance: 15.1
click at [253, 146] on icon at bounding box center [253, 145] width 4 height 4
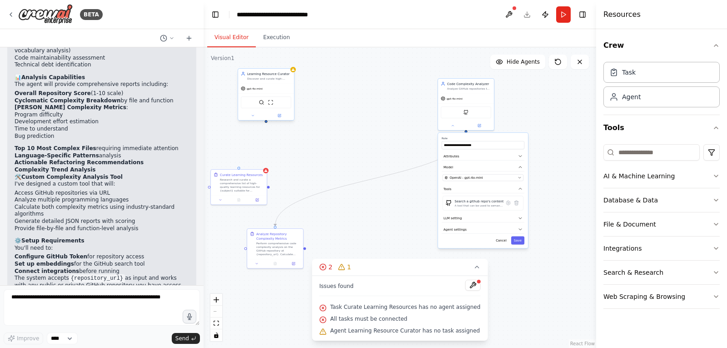
click at [266, 124] on div ".deletable-edge-delete-btn { width: 20px; height: 20px; border: 0px solid #ffff…" at bounding box center [400, 197] width 393 height 300
click at [266, 125] on div ".deletable-edge-delete-btn { width: 20px; height: 20px; border: 0px solid #ffff…" at bounding box center [400, 197] width 393 height 300
click at [269, 127] on div ".deletable-edge-delete-btn { width: 20px; height: 20px; border: 0px solid #ffff…" at bounding box center [400, 197] width 393 height 300
drag, startPoint x: 269, startPoint y: 123, endPoint x: 242, endPoint y: 169, distance: 53.7
click at [244, 167] on div ".deletable-edge-delete-btn { width: 20px; height: 20px; border: 0px solid #ffff…" at bounding box center [400, 197] width 393 height 300
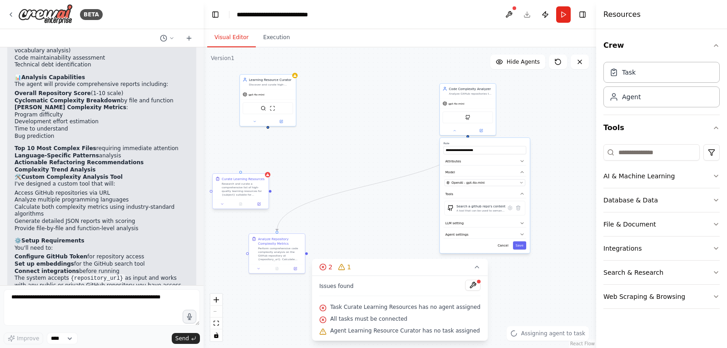
click at [241, 172] on div ".deletable-edge-delete-btn { width: 20px; height: 20px; border: 0px solid #ffff…" at bounding box center [400, 197] width 393 height 300
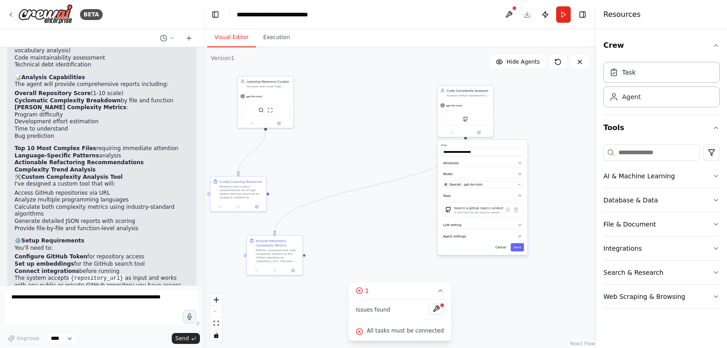
click at [240, 172] on div ".deletable-edge-delete-btn { width: 20px; height: 20px; border: 0px solid #ffff…" at bounding box center [400, 197] width 393 height 300
click at [269, 196] on div ".deletable-edge-delete-btn { width: 20px; height: 20px; border: 0px solid #ffff…" at bounding box center [400, 197] width 393 height 300
click at [274, 200] on div ".deletable-edge-delete-btn { width: 20px; height: 20px; border: 0px solid #ffff…" at bounding box center [400, 197] width 393 height 300
drag, startPoint x: 244, startPoint y: 197, endPoint x: 257, endPoint y: 182, distance: 20.3
click at [254, 183] on div "Research and curate a comprehensive list of high-quality learning resources for…" at bounding box center [251, 176] width 44 height 15
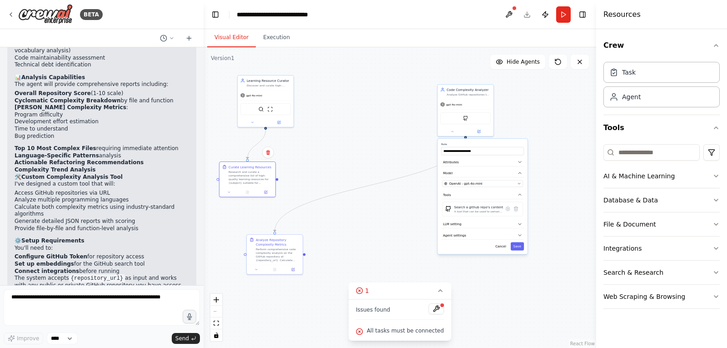
click at [279, 181] on div ".deletable-edge-delete-btn { width: 20px; height: 20px; border: 0px solid #ffff…" at bounding box center [400, 197] width 393 height 300
click at [217, 180] on div ".deletable-edge-delete-btn { width: 20px; height: 20px; border: 0px solid #ffff…" at bounding box center [400, 197] width 393 height 300
click at [229, 193] on button at bounding box center [228, 191] width 15 height 5
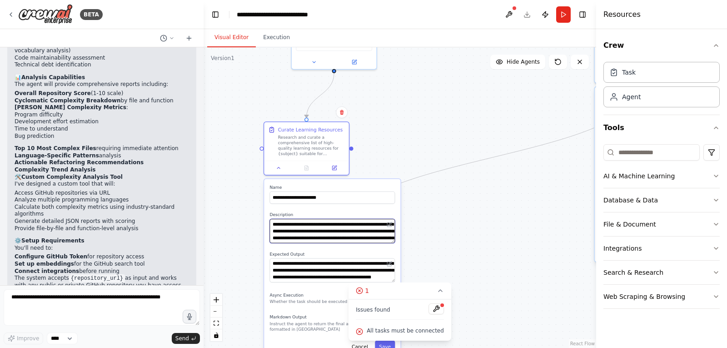
drag, startPoint x: 322, startPoint y: 224, endPoint x: 453, endPoint y: 224, distance: 130.9
click at [453, 224] on div ".deletable-edge-delete-btn { width: 20px; height: 20px; border: 0px solid #ffff…" at bounding box center [400, 197] width 393 height 300
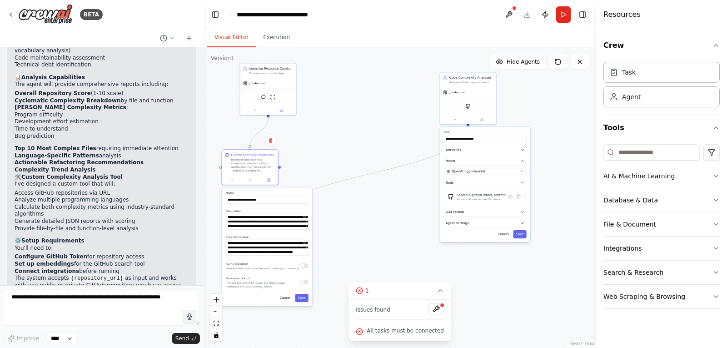
drag, startPoint x: 456, startPoint y: 224, endPoint x: 351, endPoint y: 218, distance: 104.7
click at [351, 218] on div ".deletable-edge-delete-btn { width: 20px; height: 20px; border: 0px solid #ffff…" at bounding box center [400, 197] width 393 height 300
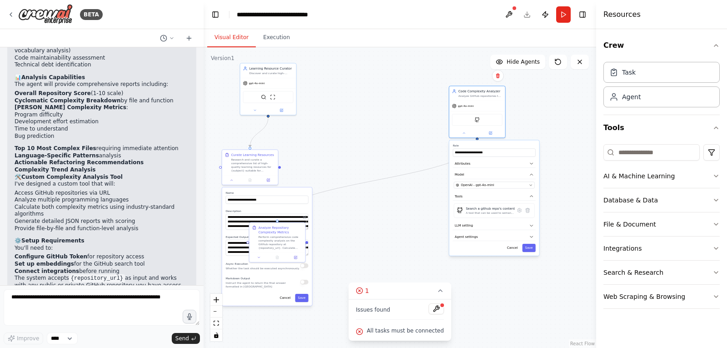
drag, startPoint x: 503, startPoint y: 131, endPoint x: 511, endPoint y: 146, distance: 17.5
click at [511, 146] on label "Role" at bounding box center [494, 146] width 83 height 4
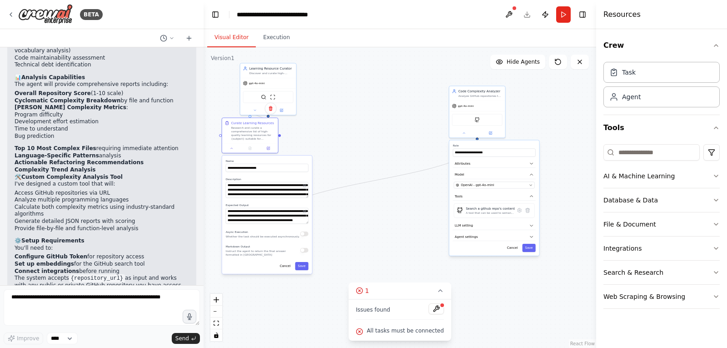
drag, startPoint x: 289, startPoint y: 187, endPoint x: 293, endPoint y: 154, distance: 33.4
click at [293, 154] on div ".deletable-edge-delete-btn { width: 20px; height: 20px; border: 0px solid #ffff…" at bounding box center [400, 197] width 393 height 300
drag, startPoint x: 378, startPoint y: 229, endPoint x: 330, endPoint y: 254, distance: 54.3
click at [378, 229] on div ".deletable-edge-delete-btn { width: 20px; height: 20px; border: 0px solid #ffff…" at bounding box center [400, 197] width 393 height 300
click at [286, 264] on button "Cancel" at bounding box center [285, 266] width 16 height 8
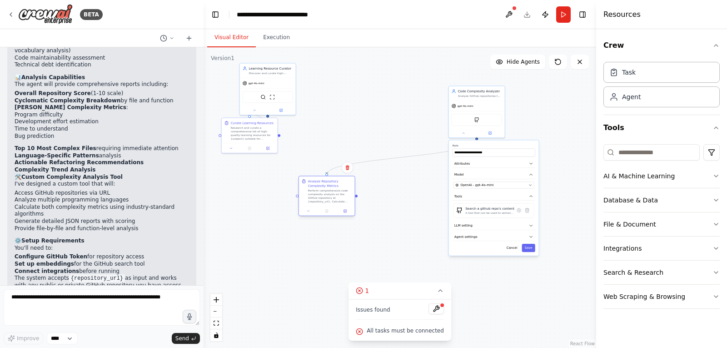
drag, startPoint x: 268, startPoint y: 224, endPoint x: 321, endPoint y: 176, distance: 71.4
click at [321, 176] on div "Analyze Repository Complexity Metrics Perform comprehensive code complexity ana…" at bounding box center [327, 191] width 56 height 30
drag, startPoint x: 251, startPoint y: 120, endPoint x: 251, endPoint y: 150, distance: 30.0
click at [251, 144] on div "Curate Learning Resources Research and curate a comprehensive list of high-qual…" at bounding box center [253, 143] width 44 height 20
drag, startPoint x: 251, startPoint y: 150, endPoint x: 248, endPoint y: 175, distance: 25.7
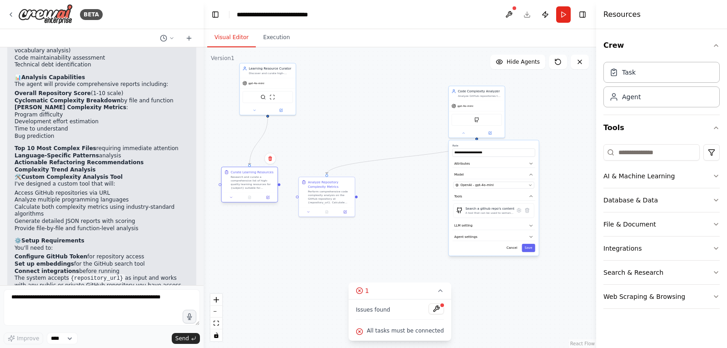
click at [249, 175] on div "Research and curate a comprehensive list of high-quality learning resources for…" at bounding box center [253, 182] width 44 height 15
click at [281, 186] on div ".deletable-edge-delete-btn { width: 20px; height: 20px; border: 0px solid #ffff…" at bounding box center [400, 197] width 393 height 300
drag, startPoint x: 261, startPoint y: 136, endPoint x: 268, endPoint y: 142, distance: 9.7
click at [268, 142] on div ".deletable-edge-delete-btn { width: 20px; height: 20px; border: 0px solid #ffff…" at bounding box center [400, 197] width 393 height 300
click at [264, 132] on icon "Edge from c554c2a1-a17a-4cb9-ab87-7b005e615d2c to 997509ee-a231-4ea3-84a3-a18f9…" at bounding box center [258, 141] width 18 height 48
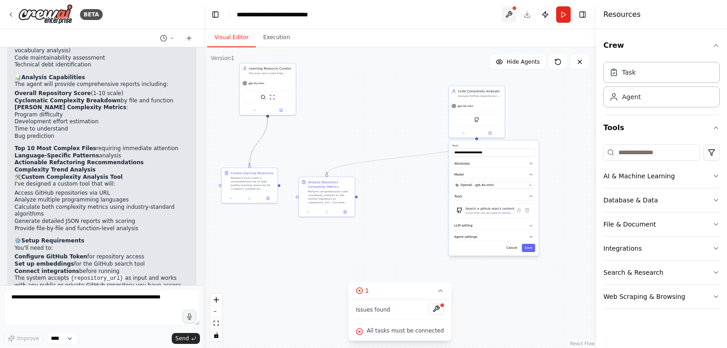
click at [510, 10] on button at bounding box center [509, 14] width 15 height 16
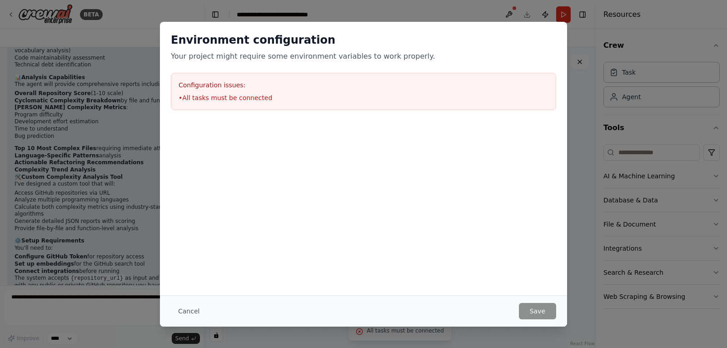
click at [244, 96] on li "• All tasks must be connected" at bounding box center [364, 97] width 370 height 9
click at [189, 308] on button "Cancel" at bounding box center [189, 311] width 36 height 16
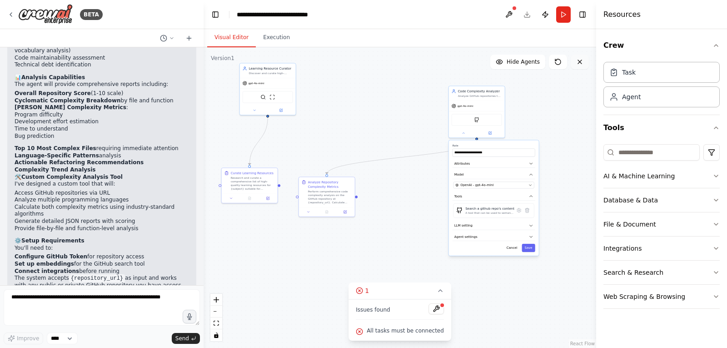
click at [581, 58] on icon at bounding box center [579, 61] width 7 height 7
click at [579, 61] on icon at bounding box center [580, 62] width 4 height 4
click at [554, 62] on icon at bounding box center [557, 61] width 7 height 7
click at [270, 43] on button "Execution" at bounding box center [276, 37] width 41 height 19
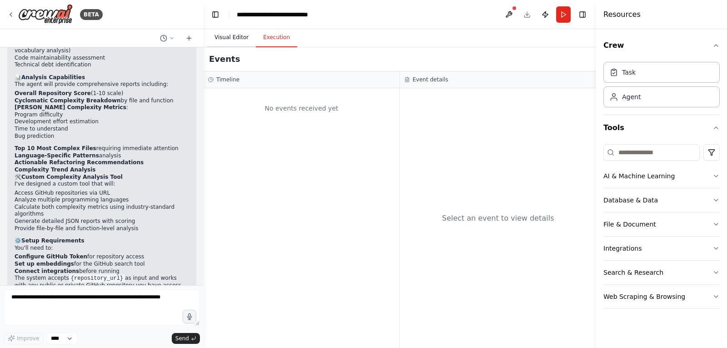
click at [233, 43] on button "Visual Editor" at bounding box center [231, 37] width 49 height 19
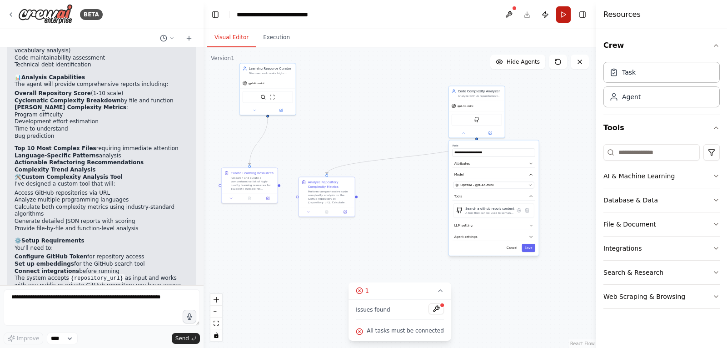
click at [561, 14] on button "Run" at bounding box center [563, 14] width 15 height 16
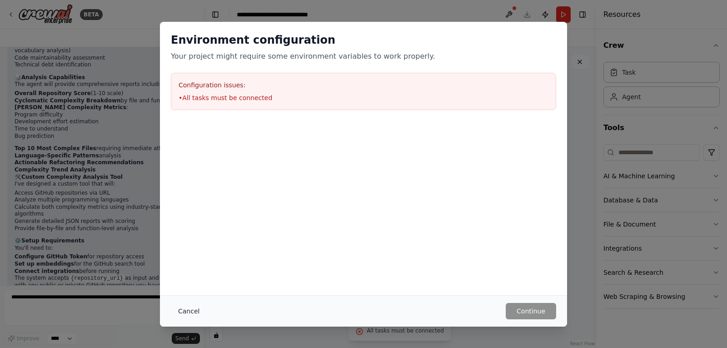
click at [189, 310] on button "Cancel" at bounding box center [189, 311] width 36 height 16
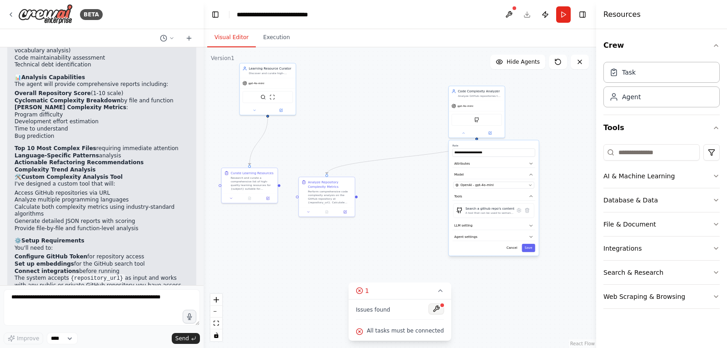
click at [433, 309] on button at bounding box center [435, 308] width 15 height 11
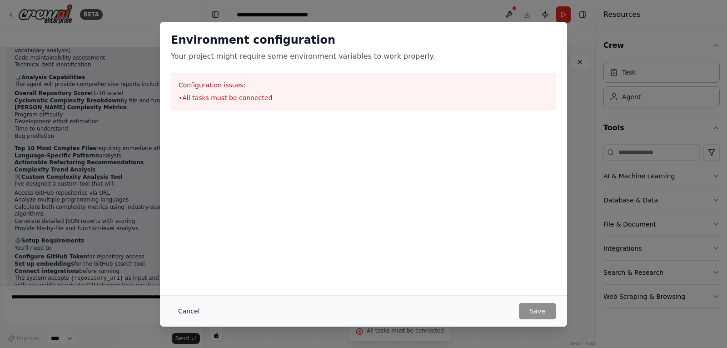
click at [184, 310] on button "Cancel" at bounding box center [189, 311] width 36 height 16
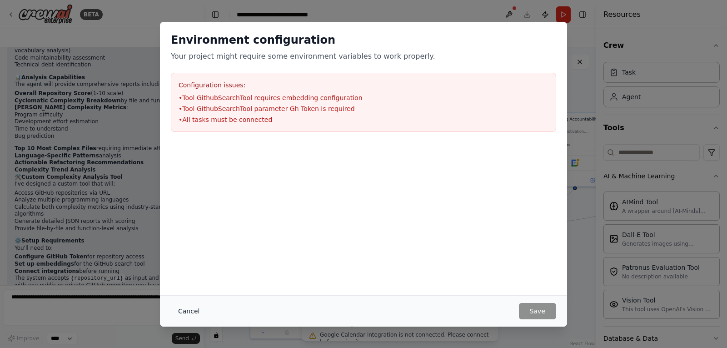
click at [189, 309] on button "Cancel" at bounding box center [189, 311] width 36 height 16
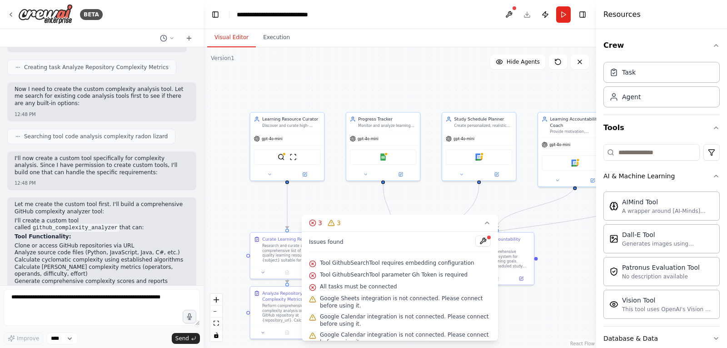
scroll to position [1636, 0]
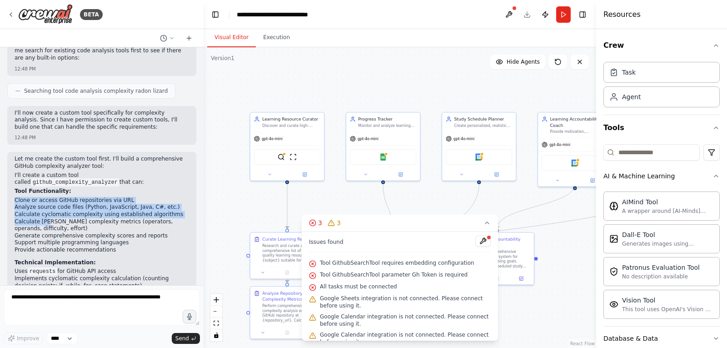
drag, startPoint x: 13, startPoint y: 134, endPoint x: 46, endPoint y: 154, distance: 39.1
click at [46, 154] on div "Let me create the custom tool first. I'll build a comprehensive GitHub complexi…" at bounding box center [101, 255] width 189 height 206
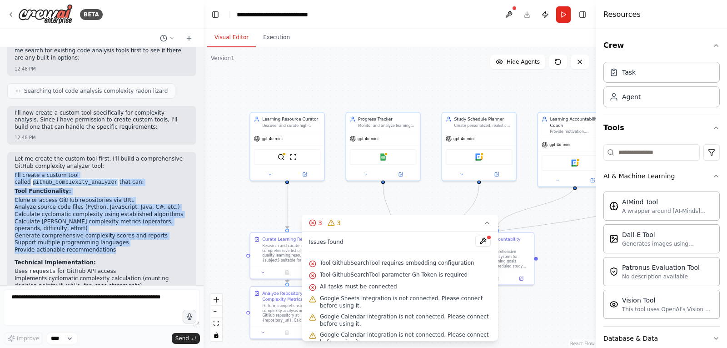
drag, startPoint x: 12, startPoint y: 108, endPoint x: 109, endPoint y: 184, distance: 123.3
click at [110, 185] on div "Let me create the custom tool first. I'll build a comprehensive GitHub complexi…" at bounding box center [101, 255] width 189 height 206
copy div "I'll create a custom tool called github_complexity_analyzer that can: Tool Func…"
click at [77, 172] on p "I'll create a custom tool called github_complexity_analyzer that can:" at bounding box center [102, 179] width 174 height 15
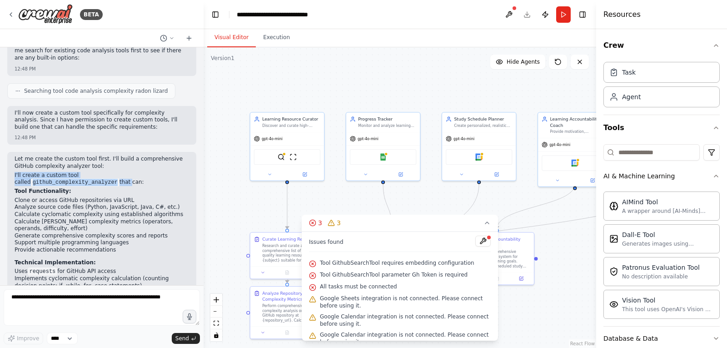
drag, startPoint x: 14, startPoint y: 110, endPoint x: 180, endPoint y: 112, distance: 166.3
click at [180, 152] on div "Let me create the custom tool first. I'll build a comprehensive GitHub complexi…" at bounding box center [101, 255] width 189 height 206
copy p "I'll create a custom tool called github_complexity_analyzer that"
